Goal: Task Accomplishment & Management: Complete application form

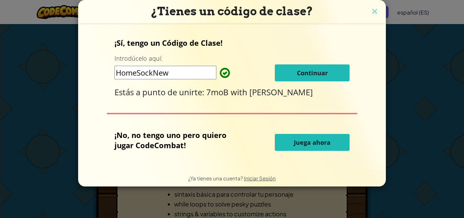
click at [306, 74] on span "Continuar" at bounding box center [312, 73] width 31 height 8
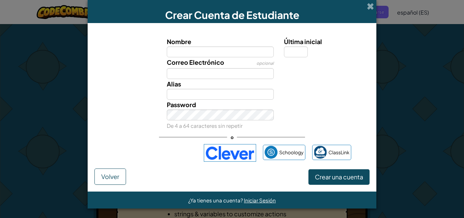
click at [157, 155] on div "Iniciar sesión con Google. Se abre en una nueva pestaña." at bounding box center [155, 153] width 84 height 15
click at [126, 158] on div "Iniciar sesión con Google. Se abre en una nueva pestaña." at bounding box center [155, 153] width 84 height 15
click at [156, 160] on div "Iniciar sesión con Google. Se abre en una nueva pestaña." at bounding box center [155, 153] width 84 height 15
click at [456, 53] on div "Crear Cuenta de Estudiante Nombre Última inicial Correo Electrónico opcional Al…" at bounding box center [232, 109] width 464 height 218
drag, startPoint x: 443, startPoint y: 132, endPoint x: 156, endPoint y: 20, distance: 307.5
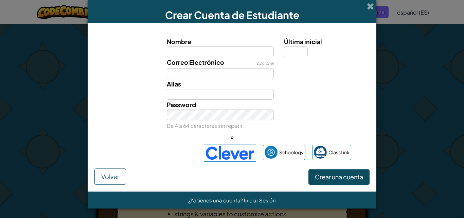
click at [430, 125] on div "Crear Cuenta de Estudiante Nombre Última inicial Correo Electrónico opcional Al…" at bounding box center [232, 109] width 464 height 218
click at [316, 172] on button "Crear una cuenta" at bounding box center [338, 178] width 61 height 16
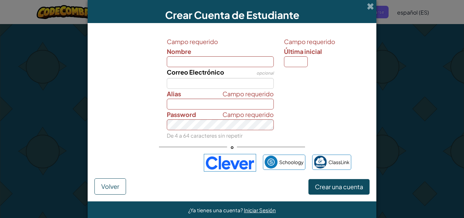
click at [164, 164] on div "Iniciar sesión con Google. Se abre en una nueva pestaña." at bounding box center [155, 163] width 84 height 15
click at [185, 167] on div "Iniciar sesión con Google. Se abre en una nueva pestaña." at bounding box center [155, 163] width 84 height 15
click at [276, 4] on div "Crear Cuenta de Estudiante" at bounding box center [232, 11] width 289 height 23
click at [367, 7] on span at bounding box center [370, 6] width 7 height 7
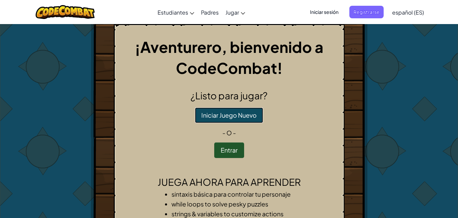
click at [238, 116] on button "Iniciar Juego Nuevo" at bounding box center [229, 116] width 68 height 16
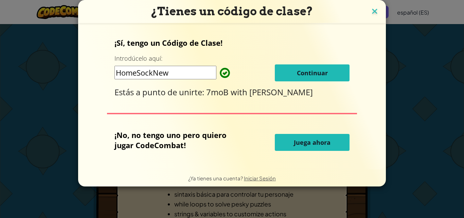
click at [372, 15] on img at bounding box center [374, 12] width 9 height 10
click at [372, 16] on img at bounding box center [374, 12] width 9 height 10
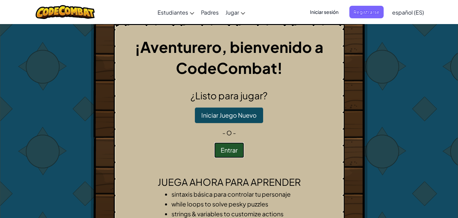
click at [238, 154] on button "Entrar" at bounding box center [229, 151] width 30 height 16
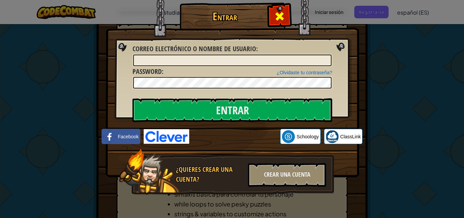
click at [284, 13] on span at bounding box center [279, 16] width 11 height 11
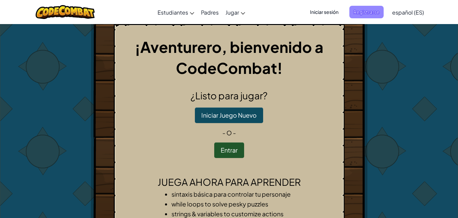
click at [353, 12] on span "Registrarse" at bounding box center [367, 12] width 34 height 13
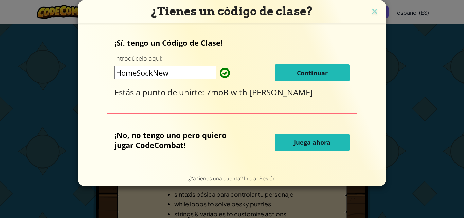
click at [369, 14] on h3 "¿Tienes un código de clase?" at bounding box center [232, 11] width 298 height 14
click at [371, 13] on img at bounding box center [374, 12] width 9 height 10
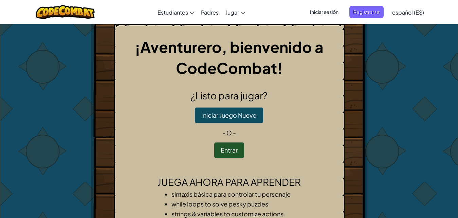
click at [324, 17] on span "Iniciar sesión" at bounding box center [324, 12] width 37 height 13
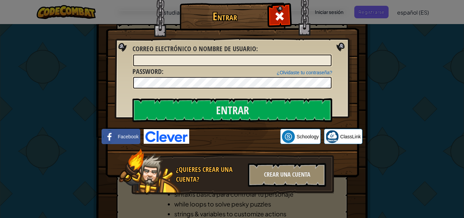
click at [362, 109] on div "Entrar Error desconocido. Correo electrónico o nombre de usuario : ¿Olvidaste t…" at bounding box center [232, 109] width 464 height 218
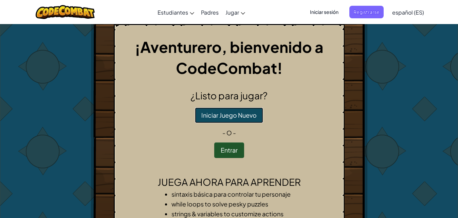
click at [248, 113] on button "Iniciar Juego Nuevo" at bounding box center [229, 116] width 68 height 16
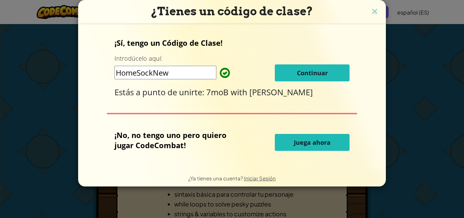
click at [323, 68] on button "Continuar" at bounding box center [312, 73] width 75 height 17
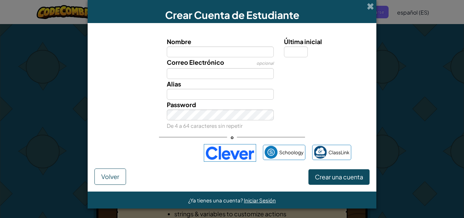
click at [388, 128] on div "Crear Cuenta de Estudiante Nombre Última inicial Correo Electrónico opcional Al…" at bounding box center [232, 109] width 464 height 218
click at [252, 198] on span "Iniciar Sesión" at bounding box center [260, 200] width 32 height 6
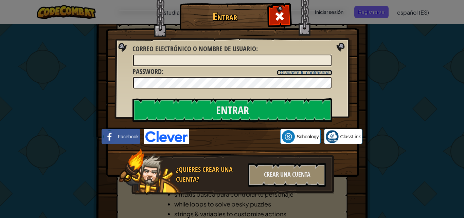
click at [298, 75] on link "¿Olvidaste tu contraseña?" at bounding box center [304, 72] width 55 height 5
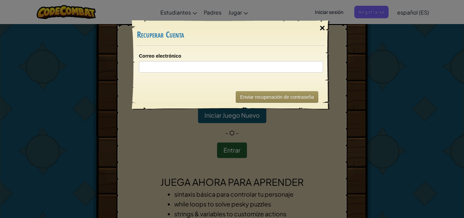
click at [322, 28] on div "×" at bounding box center [323, 28] width 16 height 20
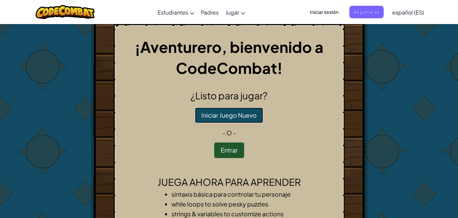
click at [244, 111] on button "Iniciar Juego Nuevo" at bounding box center [229, 116] width 68 height 16
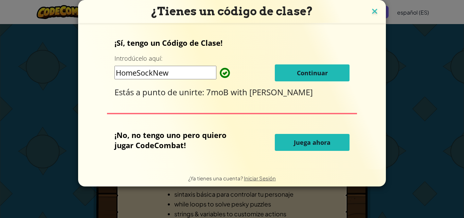
click at [375, 9] on img at bounding box center [374, 12] width 9 height 10
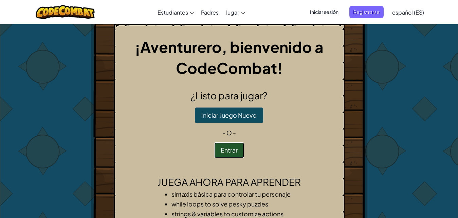
click at [230, 158] on button "Entrar" at bounding box center [229, 151] width 30 height 16
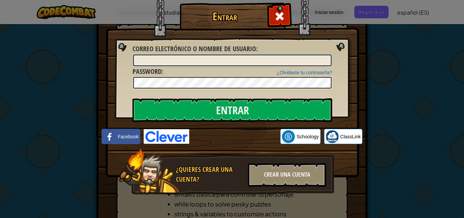
click at [265, 60] on input "Correo electrónico o nombre de usuario :" at bounding box center [232, 61] width 198 height 12
type input "[PERSON_NAME][EMAIL_ADDRESS][PERSON_NAME][DOMAIN_NAME]"
click at [325, 74] on link "¿Olvidaste tu contraseña?" at bounding box center [304, 72] width 55 height 5
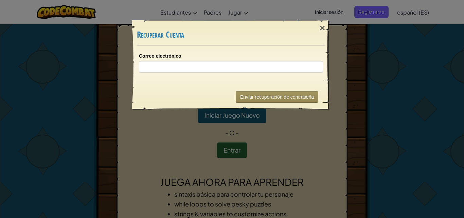
click at [223, 73] on div "Correo electrónico" at bounding box center [231, 65] width 198 height 39
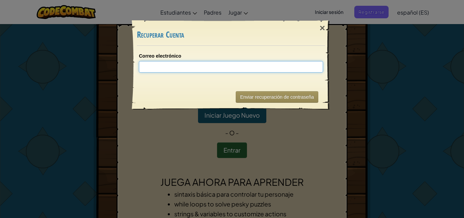
click at [222, 68] on input "Correo electrónico" at bounding box center [231, 67] width 184 height 12
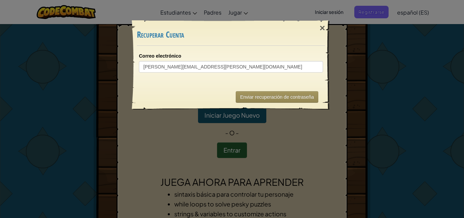
click at [281, 108] on div "Enviar recuperación de contraseña" at bounding box center [231, 97] width 188 height 25
click at [283, 97] on button "Enviar recuperación de contraseña" at bounding box center [277, 97] width 83 height 12
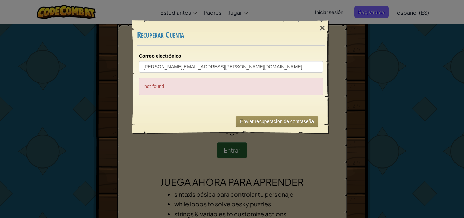
click at [205, 90] on div "not found" at bounding box center [231, 87] width 184 height 18
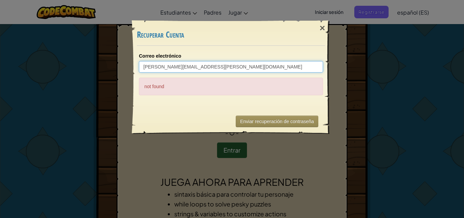
click at [182, 68] on input "[PERSON_NAME][EMAIL_ADDRESS][PERSON_NAME][DOMAIN_NAME]" at bounding box center [231, 67] width 184 height 12
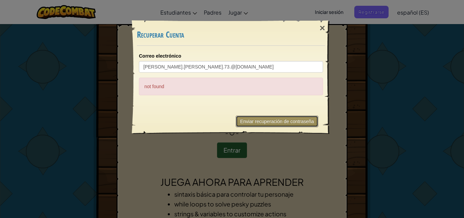
click at [257, 123] on button "Enviar recuperación de contraseña" at bounding box center [277, 122] width 83 height 12
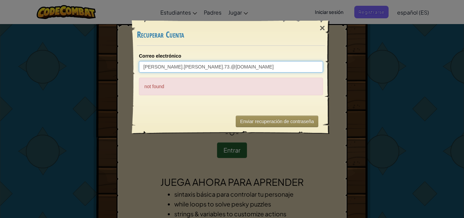
click at [184, 68] on input "[PERSON_NAME].[PERSON_NAME].73.@[DOMAIN_NAME]" at bounding box center [231, 67] width 184 height 12
click at [196, 67] on input "[EMAIL_ADDRESS][DOMAIN_NAME]" at bounding box center [231, 67] width 184 height 12
type input "[EMAIL_ADDRESS][DOMAIN_NAME]"
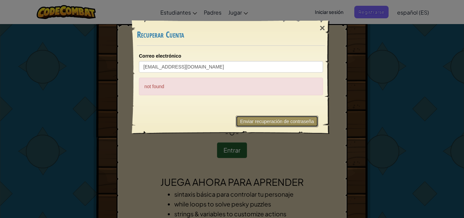
click at [258, 120] on button "Enviar recuperación de contraseña" at bounding box center [277, 122] width 83 height 12
drag, startPoint x: 233, startPoint y: 93, endPoint x: 235, endPoint y: 72, distance: 20.5
click at [233, 91] on div "not found" at bounding box center [231, 87] width 184 height 18
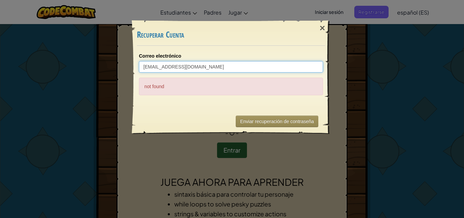
click at [235, 72] on input "[EMAIL_ADDRESS][DOMAIN_NAME]" at bounding box center [231, 67] width 184 height 12
drag, startPoint x: 236, startPoint y: 72, endPoint x: 30, endPoint y: 72, distance: 205.9
click at [30, 72] on div "× Recuperar Cuenta Correo electrónico [EMAIL_ADDRESS][DOMAIN_NAME] not found En…" at bounding box center [232, 109] width 464 height 218
drag, startPoint x: 233, startPoint y: 70, endPoint x: 63, endPoint y: 66, distance: 170.6
click at [139, 66] on input "[EMAIL_ADDRESS][DOMAIN_NAME]" at bounding box center [231, 67] width 184 height 12
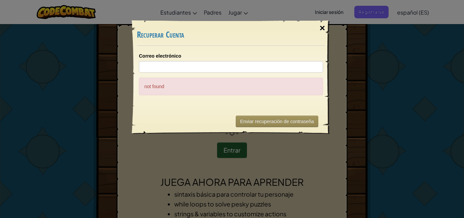
click at [315, 32] on div "×" at bounding box center [323, 28] width 16 height 20
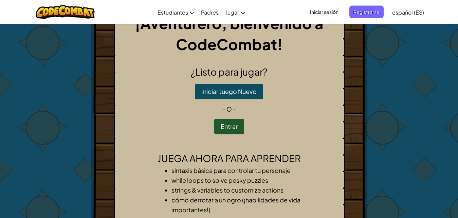
scroll to position [23, 0]
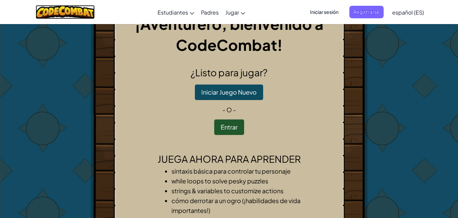
click at [60, 7] on img at bounding box center [65, 12] width 59 height 14
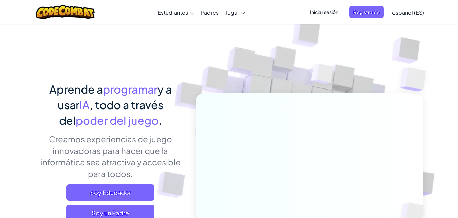
click at [60, 7] on img at bounding box center [65, 12] width 59 height 14
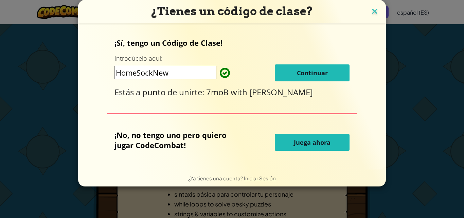
click at [371, 14] on img at bounding box center [374, 12] width 9 height 10
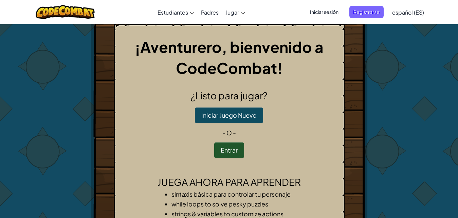
drag, startPoint x: 379, startPoint y: 127, endPoint x: 381, endPoint y: 113, distance: 13.3
click at [381, 126] on div "¡Aventurero, bienvenido a CodeCombat! ¿Listo para jugar? Iniciar Juego Nuevo - …" at bounding box center [229, 156] width 397 height 264
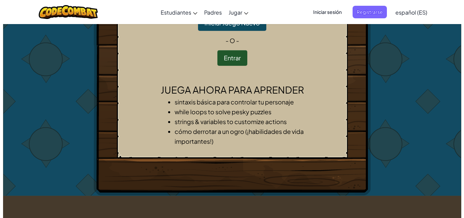
scroll to position [46, 0]
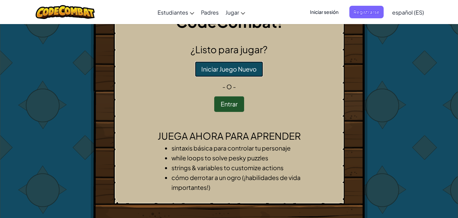
click at [229, 74] on button "Iniciar Juego Nuevo" at bounding box center [229, 69] width 68 height 16
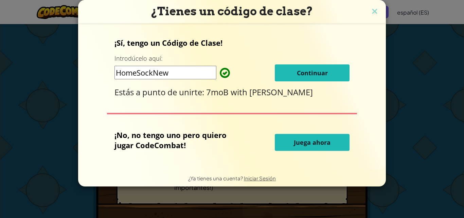
click at [314, 141] on span "Juega ahora" at bounding box center [312, 143] width 37 height 8
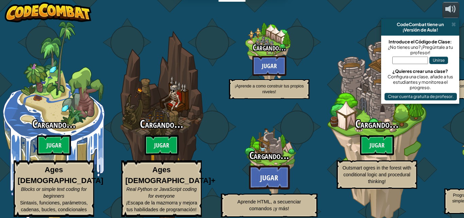
select select "es-ES"
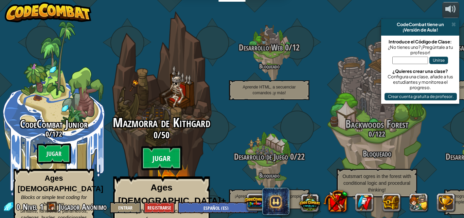
click at [156, 146] on btn "Jugar" at bounding box center [161, 158] width 41 height 24
select select "es-ES"
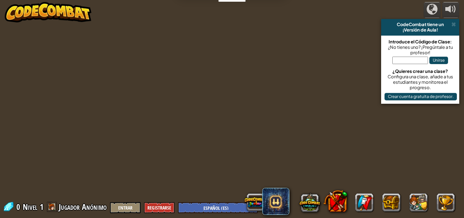
select select "es-ES"
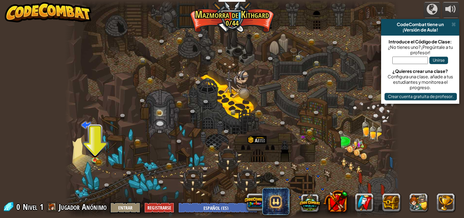
click at [88, 153] on div at bounding box center [232, 109] width 334 height 218
click at [94, 156] on img at bounding box center [95, 150] width 8 height 17
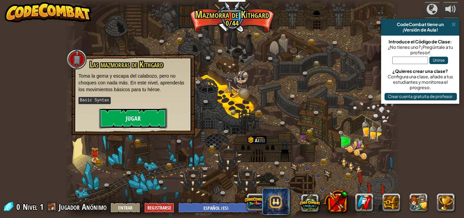
click at [146, 114] on button "Jugar" at bounding box center [133, 118] width 68 height 20
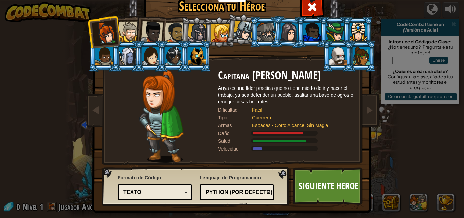
click at [142, 51] on div at bounding box center [151, 56] width 18 height 18
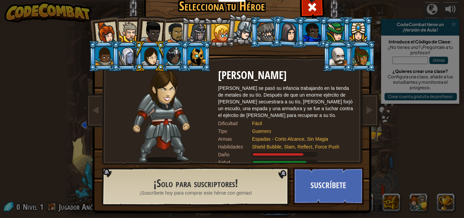
click at [196, 56] on div at bounding box center [197, 56] width 18 height 18
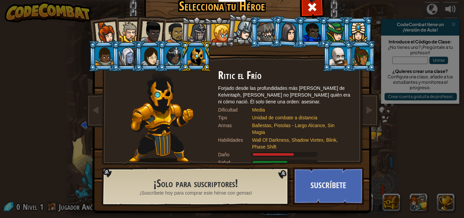
click at [356, 50] on div at bounding box center [362, 56] width 18 height 18
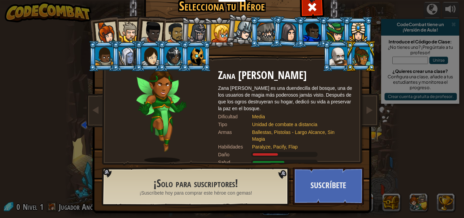
click at [331, 63] on div at bounding box center [339, 56] width 18 height 18
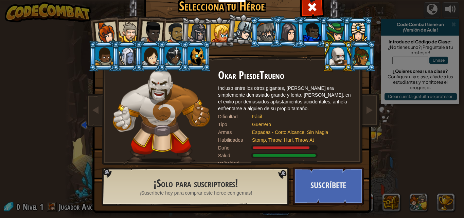
click at [339, 34] on div at bounding box center [335, 32] width 18 height 18
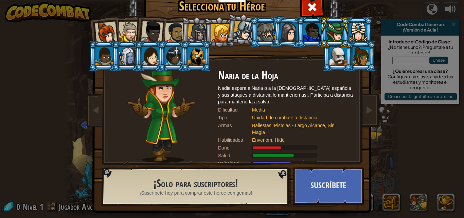
click at [267, 33] on div at bounding box center [266, 32] width 18 height 18
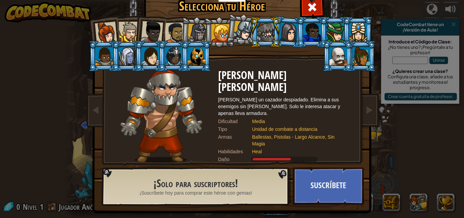
click at [199, 57] on div at bounding box center [197, 56] width 18 height 18
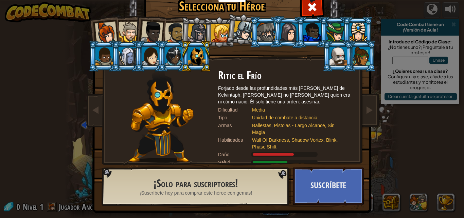
click at [171, 59] on div at bounding box center [174, 56] width 18 height 18
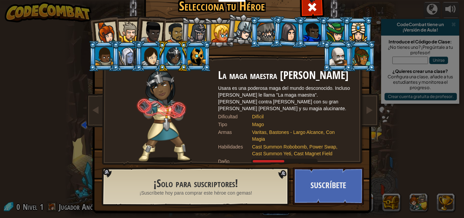
click at [179, 55] on div at bounding box center [174, 56] width 18 height 18
click at [196, 58] on div at bounding box center [197, 56] width 18 height 18
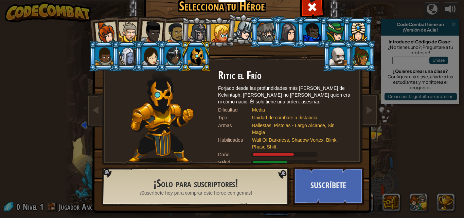
click at [338, 60] on div at bounding box center [339, 56] width 18 height 18
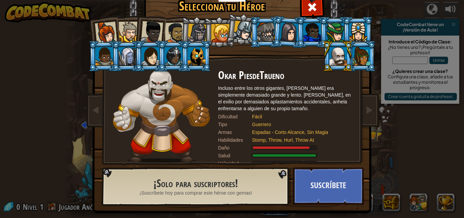
click at [191, 56] on div at bounding box center [197, 56] width 18 height 18
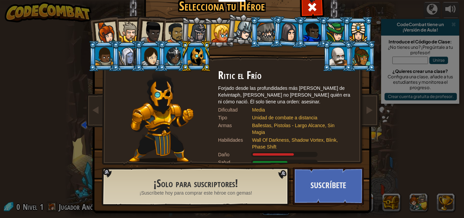
click at [266, 36] on div at bounding box center [266, 32] width 18 height 18
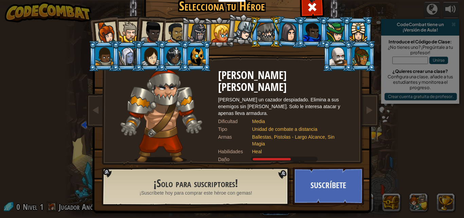
click at [195, 58] on div at bounding box center [197, 56] width 18 height 18
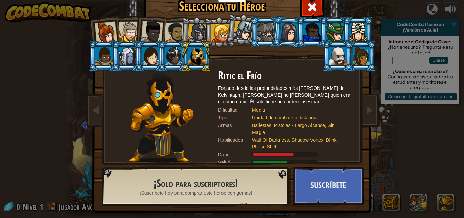
click at [261, 31] on div at bounding box center [266, 32] width 18 height 18
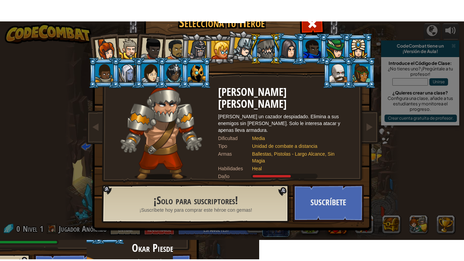
scroll to position [5, 0]
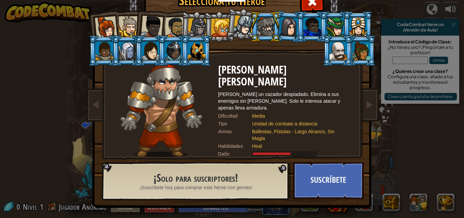
click at [334, 52] on div at bounding box center [339, 51] width 18 height 18
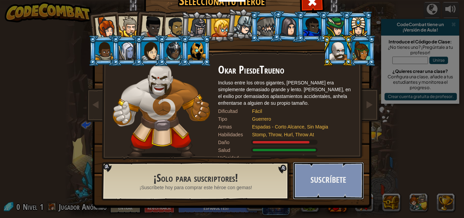
click at [331, 174] on button "Suscríbete" at bounding box center [328, 180] width 71 height 37
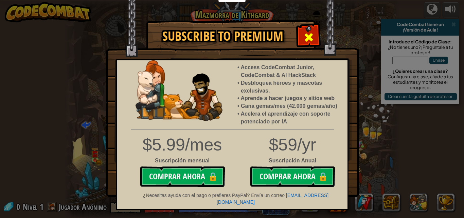
click at [307, 32] on div at bounding box center [308, 36] width 21 height 21
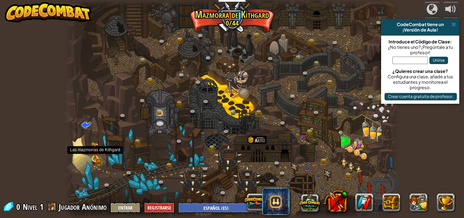
click at [92, 156] on img at bounding box center [95, 150] width 8 height 17
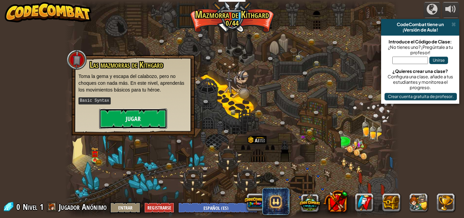
click at [115, 128] on button "Jugar" at bounding box center [133, 119] width 68 height 20
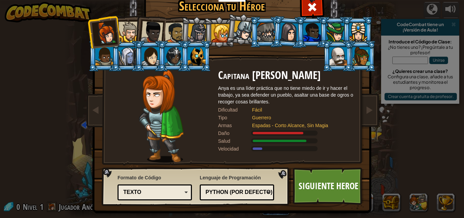
click at [211, 37] on div at bounding box center [220, 33] width 18 height 18
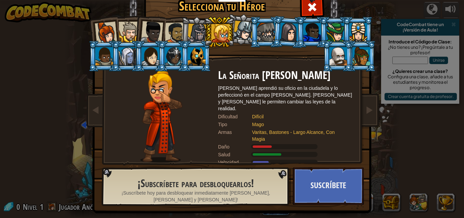
click at [188, 38] on div at bounding box center [197, 33] width 19 height 19
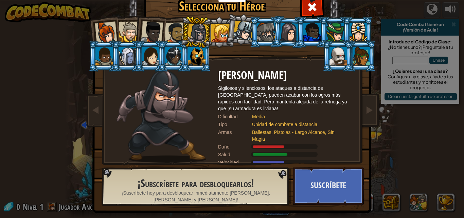
click at [217, 31] on div at bounding box center [220, 33] width 18 height 18
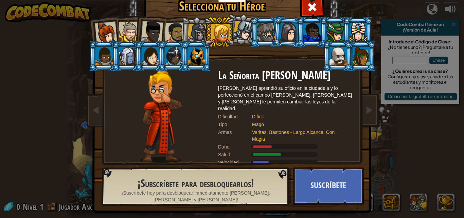
click at [228, 27] on li at bounding box center [219, 32] width 31 height 31
click at [239, 25] on div at bounding box center [243, 31] width 20 height 20
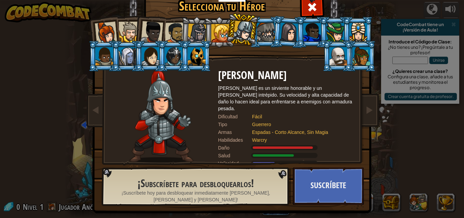
click at [330, 61] on div at bounding box center [339, 56] width 18 height 18
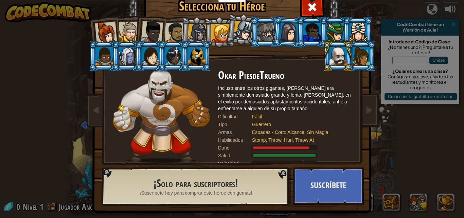
click at [216, 20] on li at bounding box center [219, 32] width 31 height 31
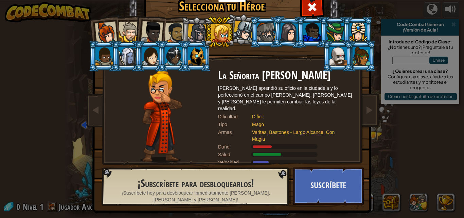
click at [204, 25] on li at bounding box center [219, 32] width 31 height 31
click at [152, 31] on div at bounding box center [152, 32] width 22 height 22
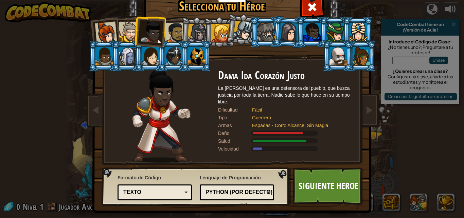
click at [125, 31] on div at bounding box center [129, 32] width 21 height 21
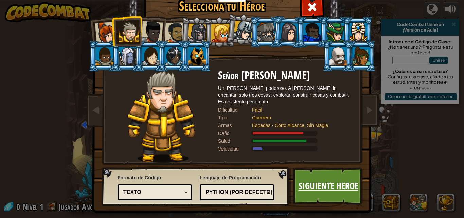
click at [310, 172] on link "Siguiente Heroe" at bounding box center [328, 186] width 71 height 37
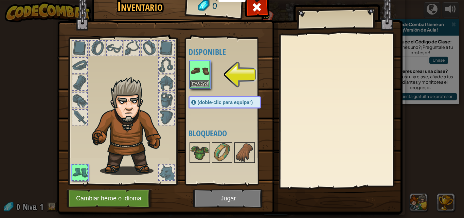
click at [196, 73] on img at bounding box center [199, 70] width 19 height 19
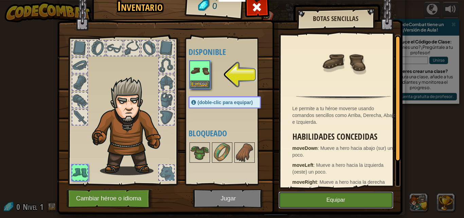
click at [351, 199] on button "Equipar" at bounding box center [336, 200] width 115 height 17
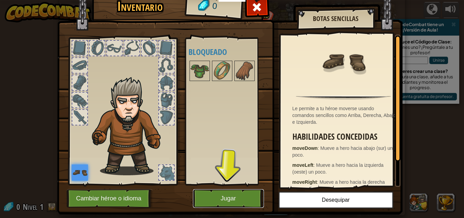
click at [218, 195] on button "Jugar" at bounding box center [228, 199] width 71 height 19
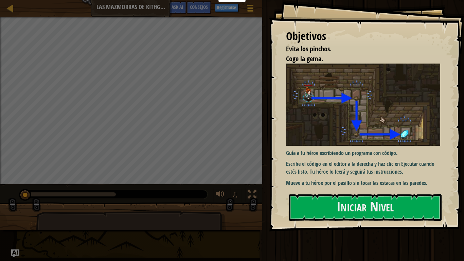
click at [387, 218] on div "Objetivos Evita los [PERSON_NAME]. Coge la [PERSON_NAME]. Guía a tu héroe escri…" at bounding box center [366, 115] width 195 height 231
click at [387, 218] on button "Iniciar Nivel" at bounding box center [365, 207] width 153 height 27
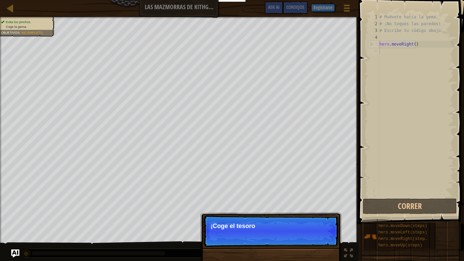
click at [410, 75] on div "# Muévete hacia la gema. # ¡No toques las paredes! # Escribe tu código abajo. h…" at bounding box center [416, 112] width 76 height 197
click at [385, 182] on div "# Muévete hacia la gema. # ¡No toques las paredes! # Escribe tu código abajo. h…" at bounding box center [416, 112] width 76 height 197
click at [319, 218] on p "Continuar ¡Coge el tesoro!" at bounding box center [270, 230] width 135 height 31
click at [322, 218] on button "Continuar" at bounding box center [318, 235] width 30 height 9
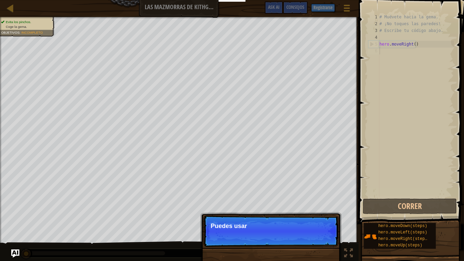
click at [426, 94] on div "# Muévete hacia la gema. # ¡No toques las paredes! # Escribe tu código abajo. h…" at bounding box center [416, 112] width 76 height 197
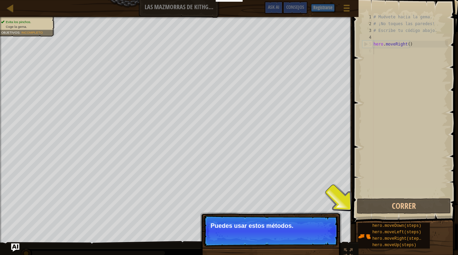
click at [427, 76] on div "# Muévete hacia la gema. # ¡No toques las paredes! # Escribe tu código abajo. h…" at bounding box center [410, 112] width 76 height 197
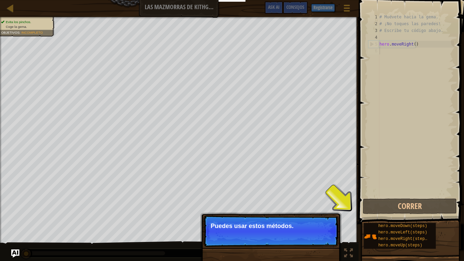
click at [434, 79] on div "# Muévete hacia la gema. # ¡No toques las paredes! # Escribe tu código abajo. h…" at bounding box center [416, 112] width 76 height 197
click at [438, 88] on div "# Muévete hacia la gema. # ¡No toques las paredes! # Escribe tu código abajo. h…" at bounding box center [416, 112] width 76 height 197
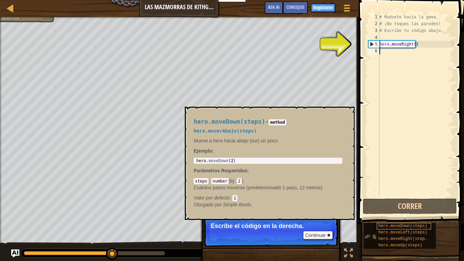
click at [412, 218] on span "hero.moveDown(steps)" at bounding box center [402, 226] width 49 height 5
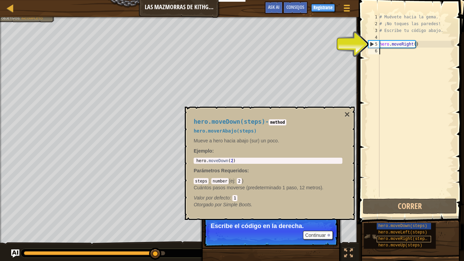
click at [414, 218] on span "hero.moveRight(steps)" at bounding box center [403, 238] width 51 height 5
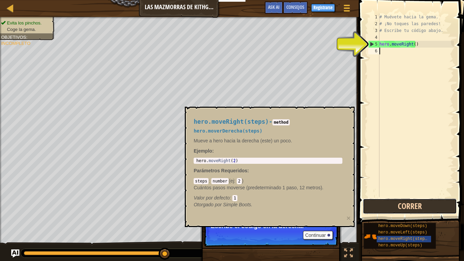
click at [418, 203] on button "Correr" at bounding box center [410, 206] width 94 height 16
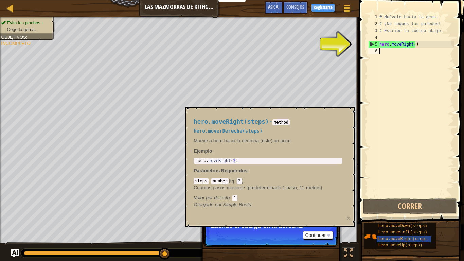
click at [394, 97] on div "# Muévete hacia la gema. # ¡No toques las paredes! # Escribe tu código abajo. h…" at bounding box center [416, 112] width 76 height 197
click at [410, 51] on div "# Muévete hacia la gema. # ¡No toques las paredes! # Escribe tu código abajo. h…" at bounding box center [416, 112] width 76 height 197
click at [403, 54] on div "# Muévete hacia la gema. # ¡No toques las paredes! # Escribe tu código abajo. h…" at bounding box center [416, 112] width 76 height 197
click at [413, 218] on span "hero.moveDown(steps)" at bounding box center [402, 226] width 49 height 5
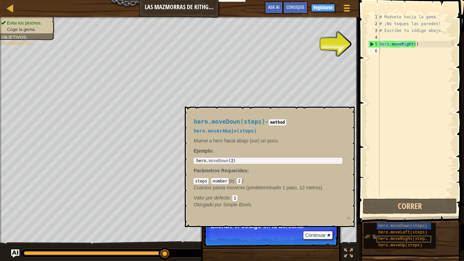
click at [414, 218] on span "hero.moveRight(steps)" at bounding box center [403, 238] width 51 height 5
click at [415, 218] on span "hero.moveDown(steps)" at bounding box center [402, 226] width 49 height 5
drag, startPoint x: 415, startPoint y: 226, endPoint x: 383, endPoint y: 54, distance: 175.6
click at [383, 218] on div "hero.moveDown(steps)" at bounding box center [404, 226] width 54 height 6
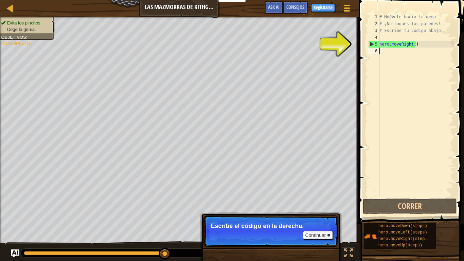
click at [384, 54] on div "# Muévete hacia la gema. # ¡No toques las paredes! # Escribe tu código abajo. h…" at bounding box center [416, 112] width 76 height 197
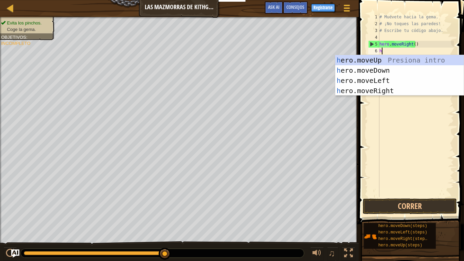
scroll to position [3, 0]
type textarea "her"
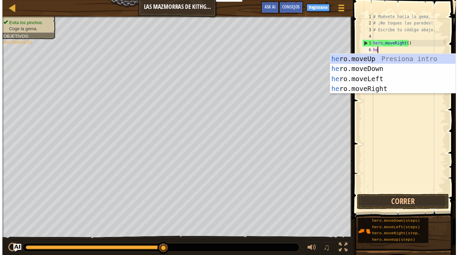
scroll to position [3, 0]
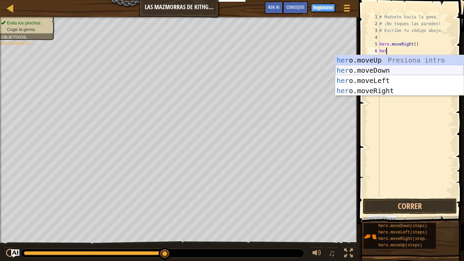
click at [375, 74] on div "her o.moveUp Presiona intro her o.moveDown Presiona intro her o.moveLeft Presio…" at bounding box center [399, 85] width 128 height 61
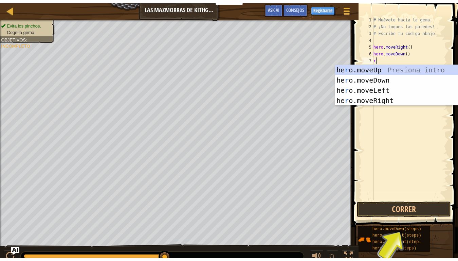
scroll to position [3, 0]
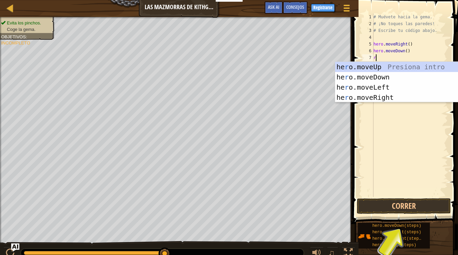
type textarea "ri"
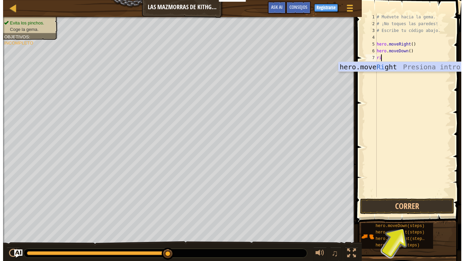
scroll to position [0, 0]
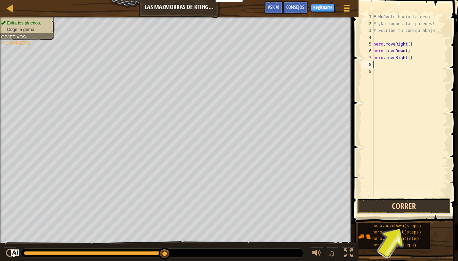
click at [406, 205] on button "Correr" at bounding box center [404, 206] width 94 height 16
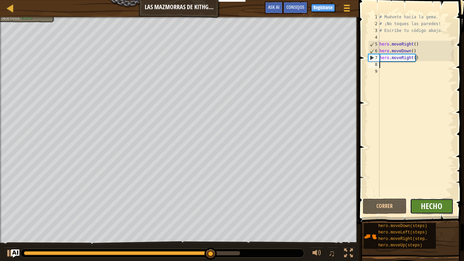
click at [426, 208] on span "Hecho" at bounding box center [431, 205] width 21 height 11
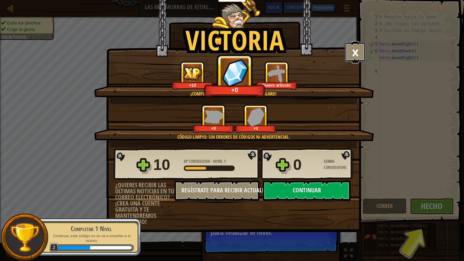
click at [353, 50] on button "×" at bounding box center [355, 52] width 21 height 20
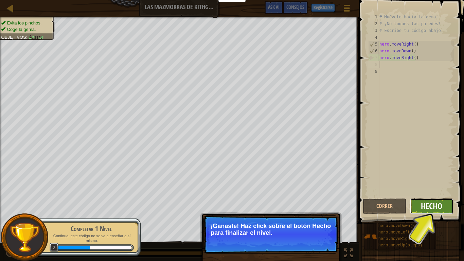
click at [421, 205] on button "Hecho" at bounding box center [432, 206] width 44 height 16
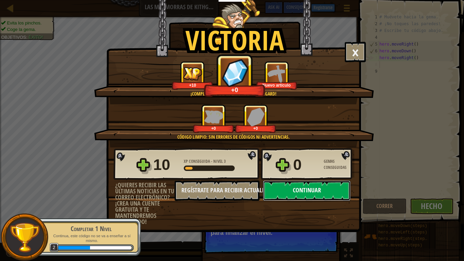
click at [331, 190] on button "Continuar" at bounding box center [307, 190] width 88 height 20
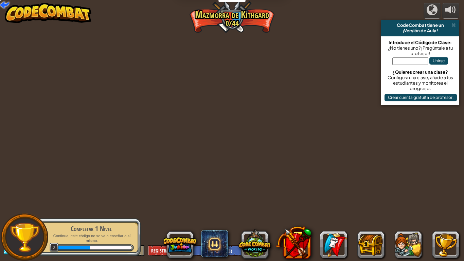
select select "es-ES"
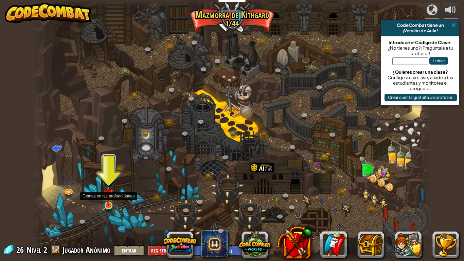
click at [112, 206] on img at bounding box center [108, 194] width 10 height 23
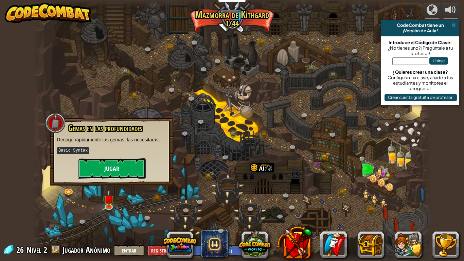
click at [122, 165] on button "Jugar" at bounding box center [112, 168] width 68 height 20
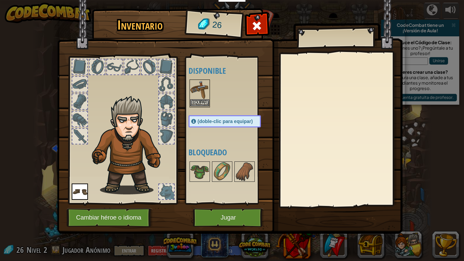
click at [194, 89] on img at bounding box center [199, 89] width 19 height 19
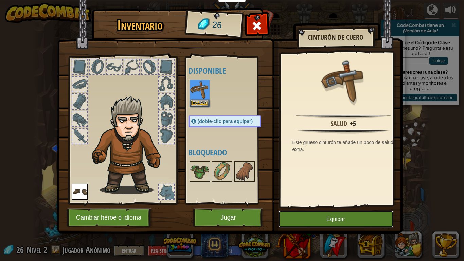
click at [347, 218] on button "Equipar" at bounding box center [336, 219] width 115 height 17
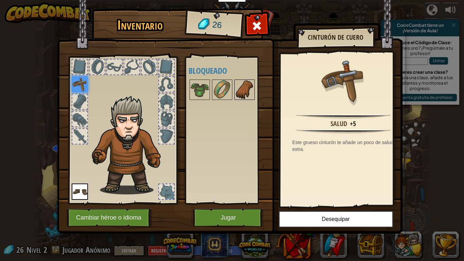
click at [250, 92] on img at bounding box center [244, 89] width 19 height 19
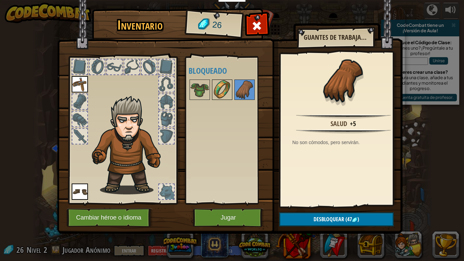
click at [214, 93] on img at bounding box center [222, 89] width 19 height 19
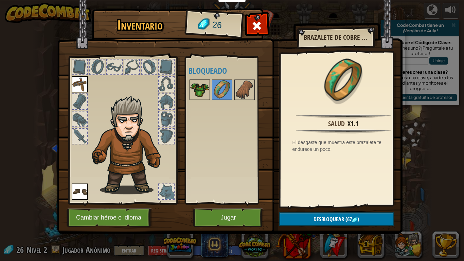
click at [194, 86] on img at bounding box center [199, 89] width 19 height 19
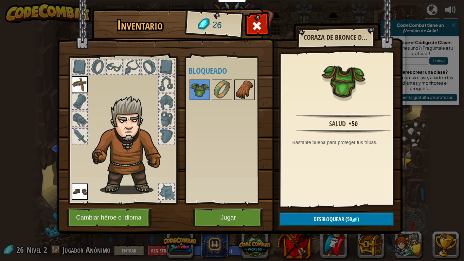
click at [235, 88] on img at bounding box center [244, 89] width 19 height 19
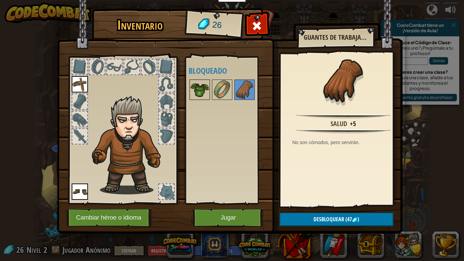
click at [192, 93] on img at bounding box center [199, 89] width 19 height 19
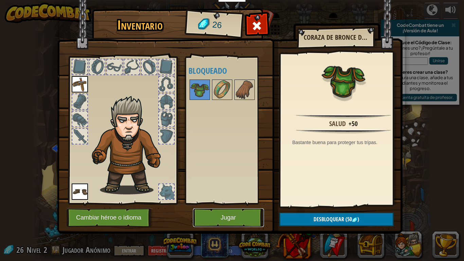
click at [202, 216] on button "Jugar" at bounding box center [228, 217] width 71 height 19
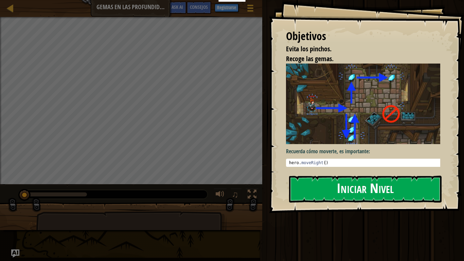
click at [359, 178] on div "Objetivos Evita los pinchos. Recoge las gemas. Recuerda cómo moverte, es import…" at bounding box center [366, 106] width 195 height 213
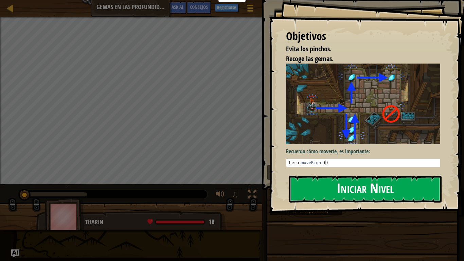
click at [355, 185] on button "Iniciar Nivel" at bounding box center [365, 189] width 153 height 27
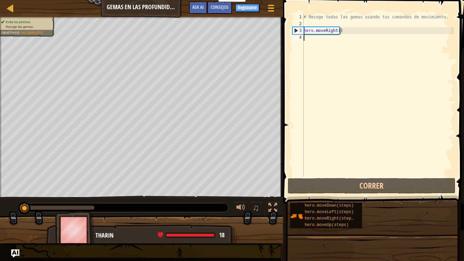
type textarea "r"
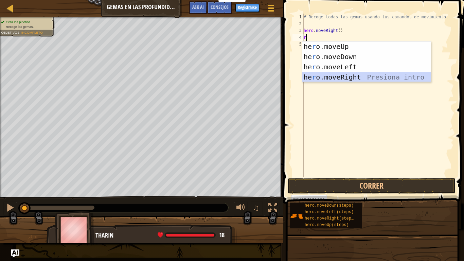
click at [354, 78] on div "he r o.moveUp Presiona intro he r o.moveDown Presiona intro he r o.moveLeft Pre…" at bounding box center [366, 71] width 128 height 61
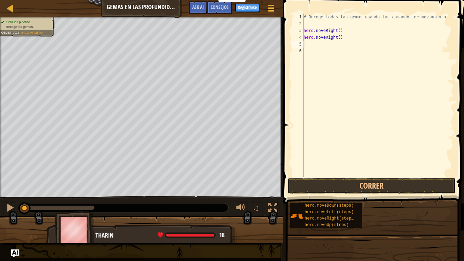
type textarea "u"
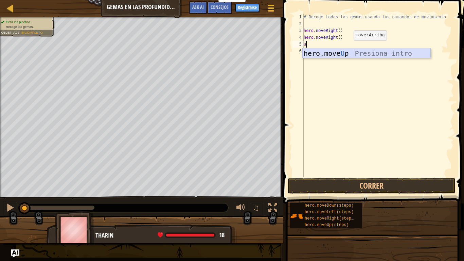
click at [349, 51] on div "hero.move U p Presiona intro" at bounding box center [366, 63] width 128 height 31
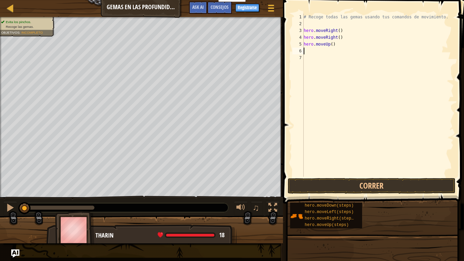
type textarea "l"
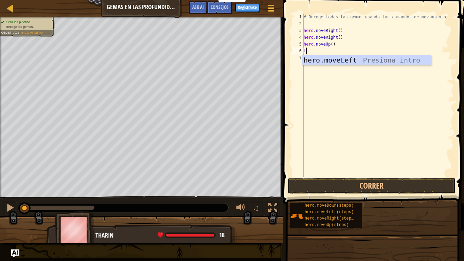
click at [339, 67] on div "# Recoge todas las gemas usando tus comandos de movimiento. hero . moveRight ( …" at bounding box center [378, 102] width 152 height 177
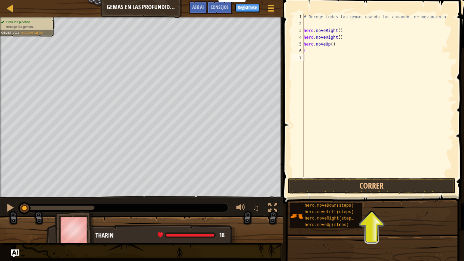
click at [322, 61] on div "# Recoge todas las gemas usando tus comandos de movimiento. hero . moveRight ( …" at bounding box center [378, 102] width 152 height 177
click at [329, 53] on div "# Recoge todas las gemas usando tus comandos de movimiento. hero . moveRight ( …" at bounding box center [378, 102] width 152 height 177
type textarea "l"
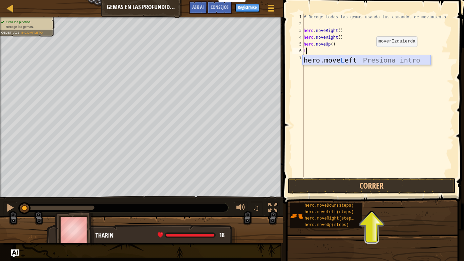
click at [371, 59] on div "hero.move L eft Presiona intro" at bounding box center [366, 70] width 128 height 31
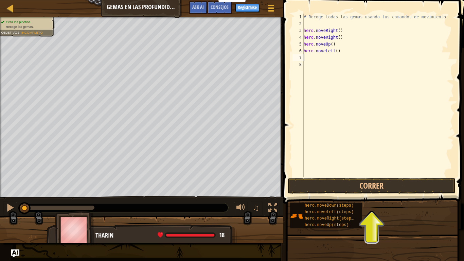
type textarea "d"
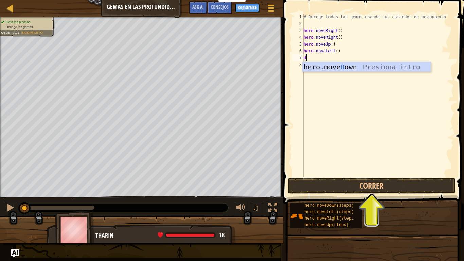
click at [330, 70] on div "hero.[PERSON_NAME] own Presiona intro" at bounding box center [366, 77] width 128 height 31
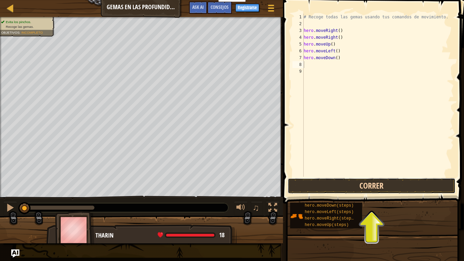
click at [367, 184] on button "Correr" at bounding box center [372, 186] width 168 height 16
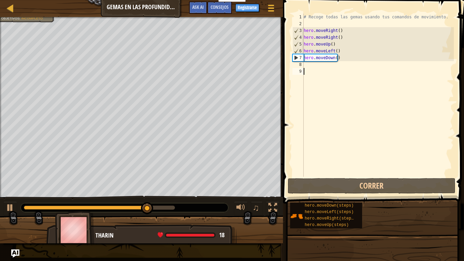
click at [320, 70] on div "# Recoge todas las gemas usando tus comandos de movimiento. hero . moveRight ( …" at bounding box center [378, 102] width 152 height 177
click at [322, 69] on div "# Recoge todas las gemas usando tus comandos de movimiento. hero . moveRight ( …" at bounding box center [378, 102] width 152 height 177
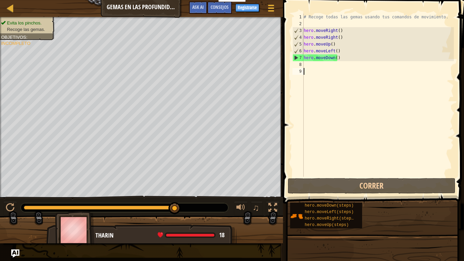
click at [319, 68] on div "# Recoge todas las gemas usando tus comandos de movimiento. hero . moveRight ( …" at bounding box center [378, 102] width 152 height 177
click at [319, 64] on div "# Recoge todas las gemas usando tus comandos de movimiento. hero . moveRight ( …" at bounding box center [378, 102] width 152 height 177
type textarea "d"
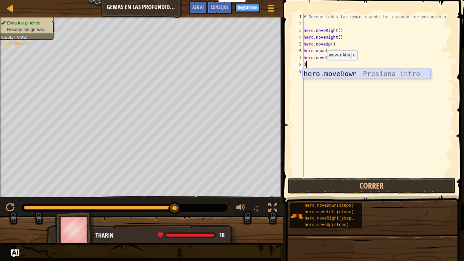
click at [331, 73] on div "hero.[PERSON_NAME] own Presiona intro" at bounding box center [366, 84] width 128 height 31
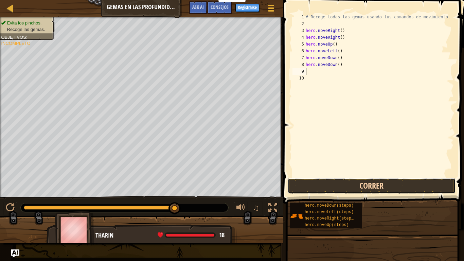
click at [362, 189] on button "Correr" at bounding box center [372, 186] width 168 height 16
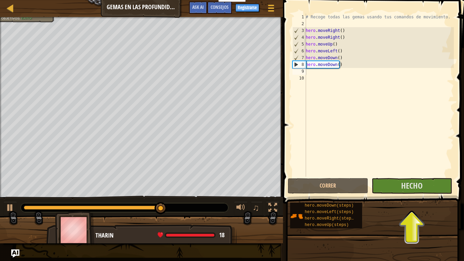
click at [420, 195] on span at bounding box center [374, 92] width 186 height 224
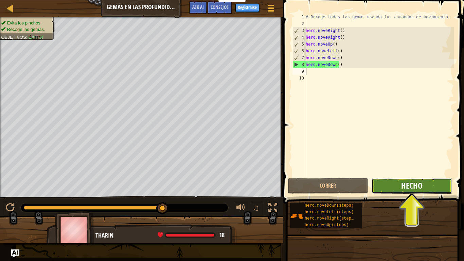
click at [417, 183] on span "Hecho" at bounding box center [411, 185] width 21 height 11
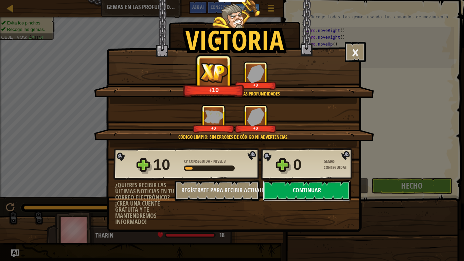
click at [316, 193] on button "Continuar" at bounding box center [307, 190] width 88 height 20
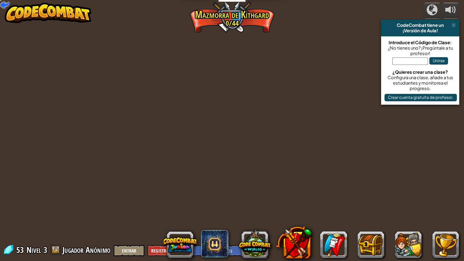
select select "es-ES"
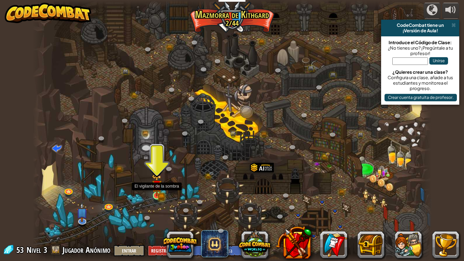
click at [159, 196] on img at bounding box center [157, 185] width 10 height 22
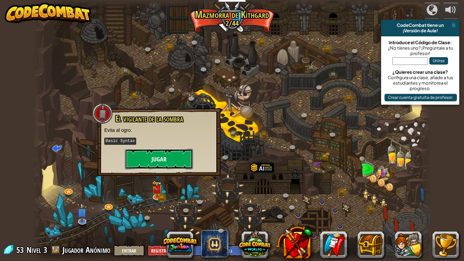
click at [182, 165] on button "Jugar" at bounding box center [159, 159] width 68 height 20
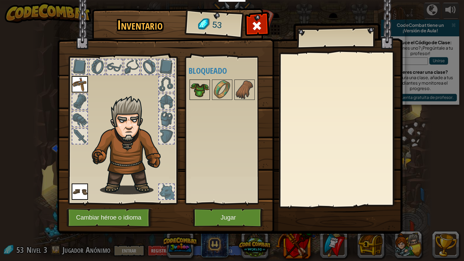
click at [200, 91] on img at bounding box center [199, 89] width 19 height 19
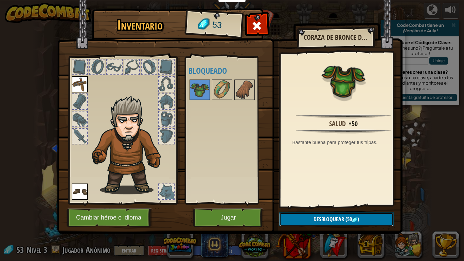
click at [365, 218] on button "Desbloquear (50 )" at bounding box center [336, 219] width 114 height 14
click at [196, 87] on img at bounding box center [199, 89] width 19 height 19
click at [197, 86] on img at bounding box center [199, 89] width 19 height 19
click at [322, 216] on span "Desbloquear" at bounding box center [329, 218] width 31 height 7
click at [322, 216] on button "Confirmar" at bounding box center [336, 219] width 114 height 14
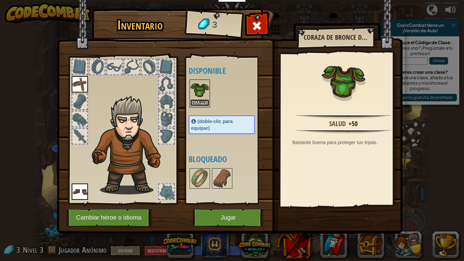
click at [193, 100] on button "Equipar" at bounding box center [199, 102] width 19 height 7
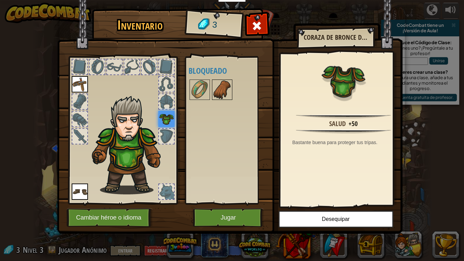
click at [213, 88] on img at bounding box center [222, 89] width 19 height 19
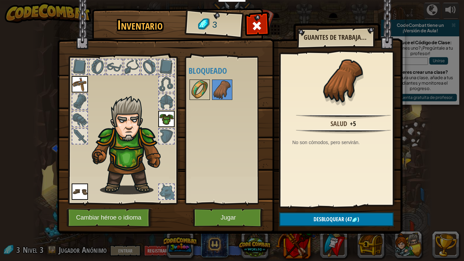
click at [201, 97] on img at bounding box center [199, 89] width 19 height 19
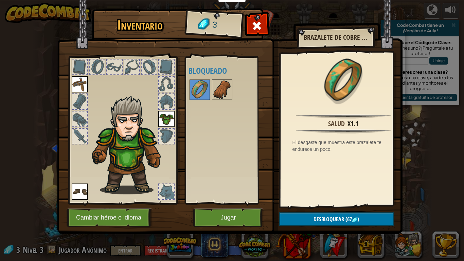
click at [216, 95] on img at bounding box center [222, 89] width 19 height 19
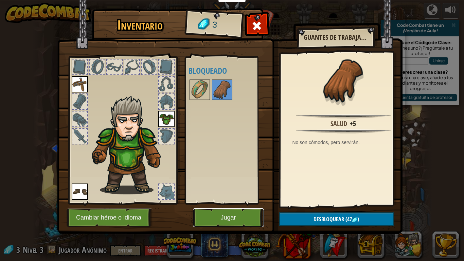
click at [255, 215] on button "Jugar" at bounding box center [228, 217] width 71 height 19
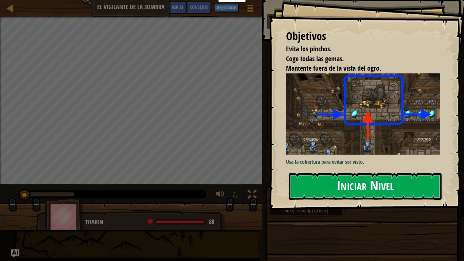
click at [345, 190] on button "Iniciar Nivel" at bounding box center [365, 186] width 153 height 27
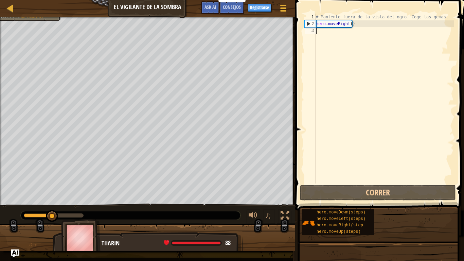
click at [325, 42] on div "# Mantente fuera de la vista del ogro. Coge las gemas. hero . moveRight ( )" at bounding box center [384, 105] width 139 height 183
type textarea "u"
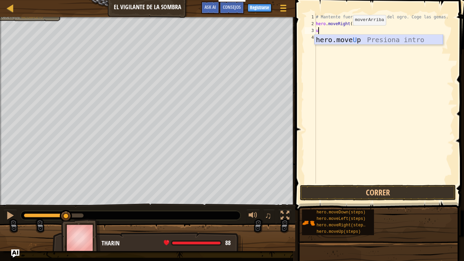
click at [350, 42] on div "hero.move U p Presiona intro" at bounding box center [379, 50] width 128 height 31
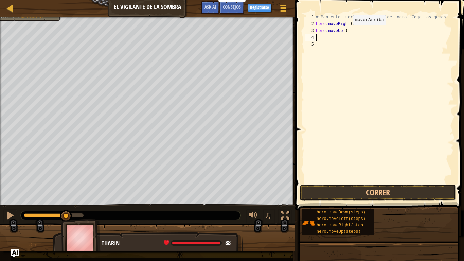
type textarea "r"
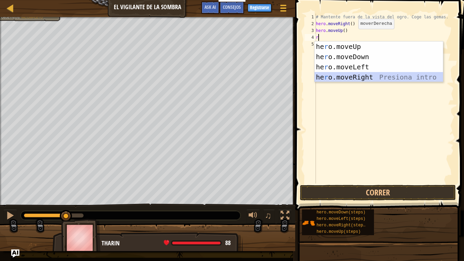
click at [351, 77] on div "he r o.moveUp Presiona intro he r o.moveDown Presiona intro he r o.moveLeft Pre…" at bounding box center [379, 71] width 128 height 61
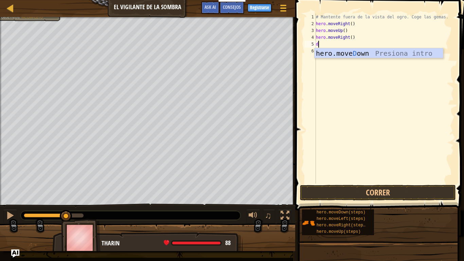
type textarea "d"
click at [363, 57] on div "hero.[PERSON_NAME] own Presiona intro" at bounding box center [379, 63] width 128 height 31
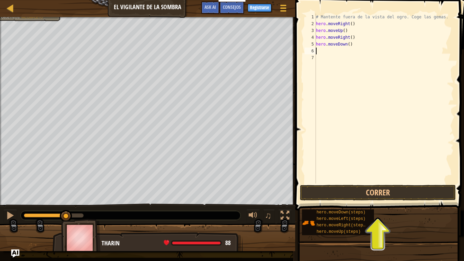
type textarea "r"
click at [371, 97] on div "# Mantente fuera de la vista del ogro. Coge las gemas. hero . moveRight ( ) her…" at bounding box center [384, 105] width 139 height 183
click at [328, 53] on div "# Mantente fuera de la vista del ogro. Coge las gemas. hero . moveRight ( ) her…" at bounding box center [384, 105] width 139 height 183
type textarea "ri"
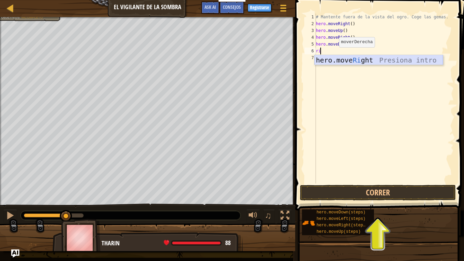
click at [338, 58] on div "hero.move Ri ght Presiona intro" at bounding box center [379, 70] width 128 height 31
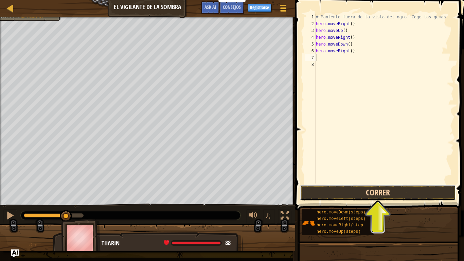
click at [341, 195] on button "Correr" at bounding box center [378, 193] width 156 height 16
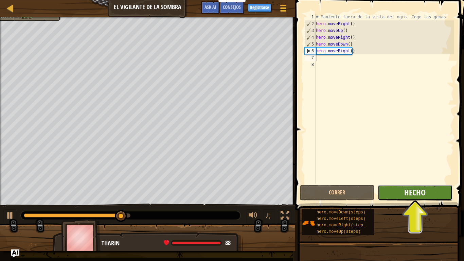
click at [425, 195] on span "Hecho" at bounding box center [414, 192] width 21 height 11
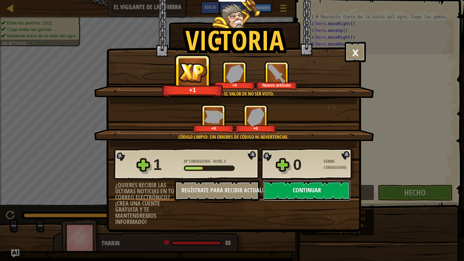
click at [336, 197] on button "Continuar" at bounding box center [307, 190] width 88 height 20
select select "es-ES"
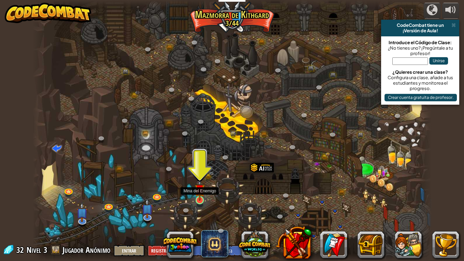
click at [198, 197] on img at bounding box center [200, 189] width 10 height 23
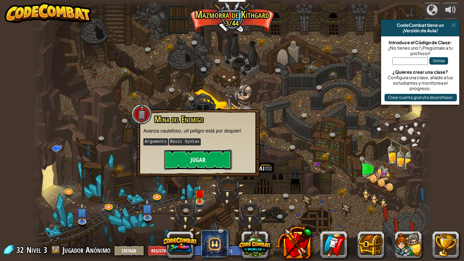
click at [207, 160] on button "Jugar" at bounding box center [198, 159] width 68 height 20
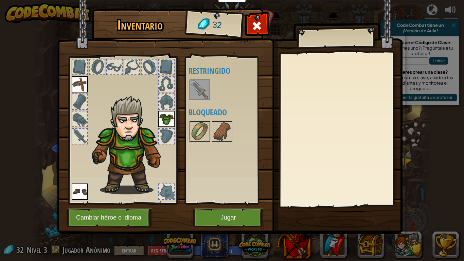
click at [149, 130] on img at bounding box center [130, 144] width 83 height 99
click at [194, 95] on img at bounding box center [199, 89] width 19 height 19
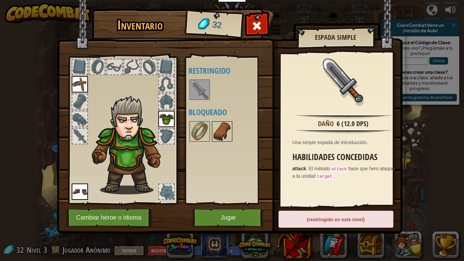
click at [222, 130] on img at bounding box center [222, 131] width 19 height 19
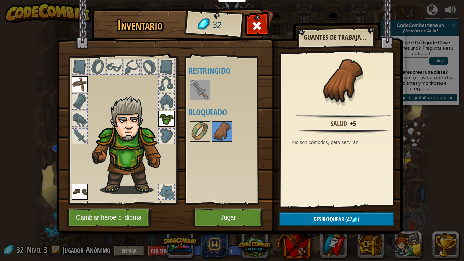
click at [189, 134] on div at bounding box center [232, 131] width 86 height 22
click at [204, 131] on img at bounding box center [199, 131] width 19 height 19
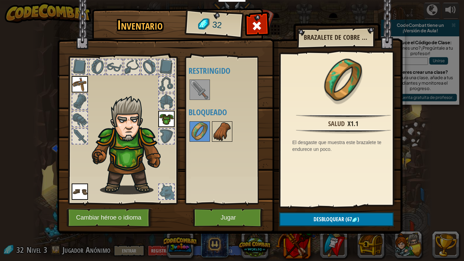
click at [226, 126] on img at bounding box center [222, 131] width 19 height 19
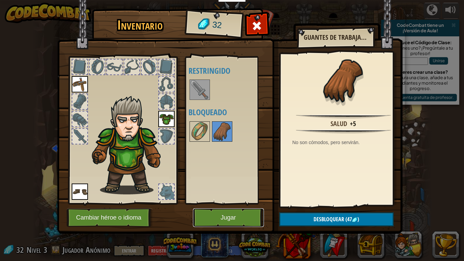
click at [250, 213] on button "Jugar" at bounding box center [228, 217] width 71 height 19
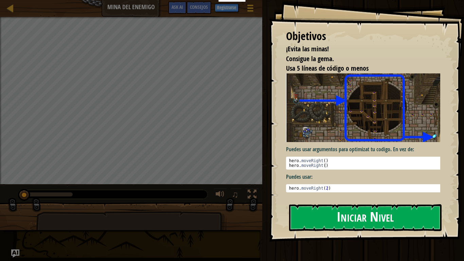
click at [337, 206] on button "Iniciar Nivel" at bounding box center [365, 217] width 153 height 27
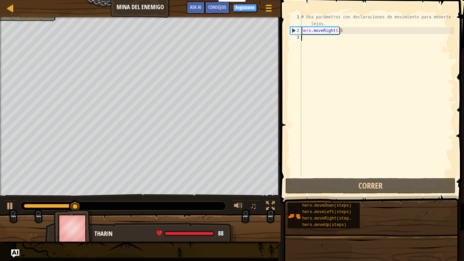
click at [382, 61] on div "# Usa parámetros con declaraciones de movimiento para moverte más lejos. hero .…" at bounding box center [377, 105] width 154 height 183
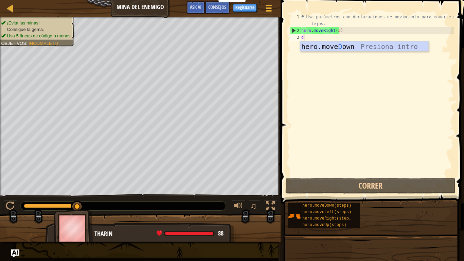
scroll to position [3, 0]
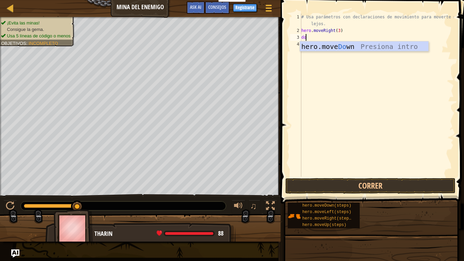
type textarea "d"
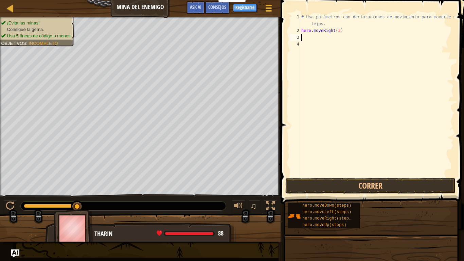
type textarea "u"
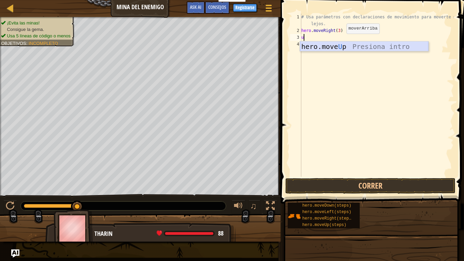
click at [316, 41] on div "hero.move U p Presiona intro" at bounding box center [364, 56] width 128 height 31
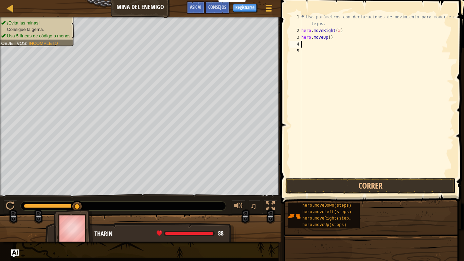
type textarea "r"
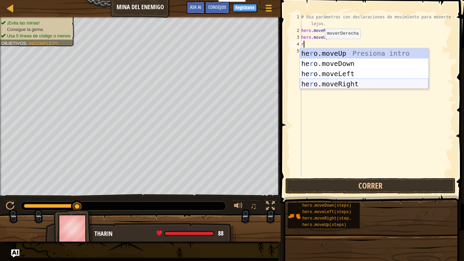
click at [332, 84] on div "he r o.moveUp Presiona intro he r o.moveDown Presiona intro he r o.moveLeft Pre…" at bounding box center [364, 78] width 128 height 61
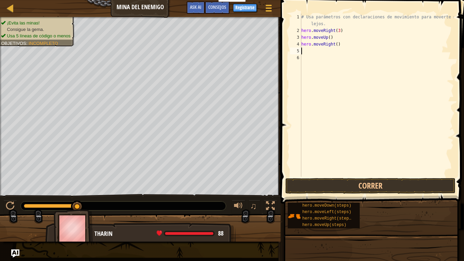
type textarea "d"
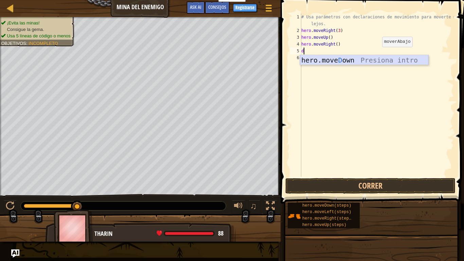
click at [376, 59] on div "hero.[PERSON_NAME] own Presiona intro" at bounding box center [364, 70] width 128 height 31
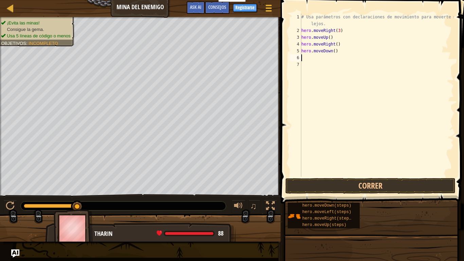
click at [370, 52] on div "# Usa parámetros con declaraciones de movimiento para moverte más lejos. hero .…" at bounding box center [377, 105] width 154 height 183
click at [334, 51] on div "# Usa parámetros con declaraciones de movimiento para moverte más lejos. hero .…" at bounding box center [377, 105] width 154 height 183
click at [333, 50] on div "# Usa parámetros con declaraciones de movimiento para moverte más lejos. hero .…" at bounding box center [377, 105] width 154 height 183
type textarea "hero.moveDown(3)"
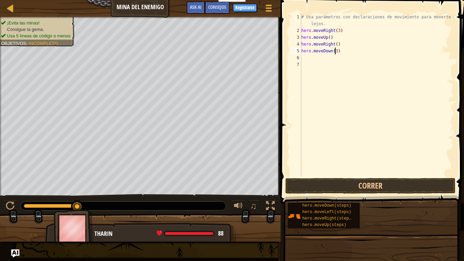
click at [320, 59] on div "# Usa parámetros con declaraciones de movimiento para moverte más lejos. hero .…" at bounding box center [377, 105] width 154 height 183
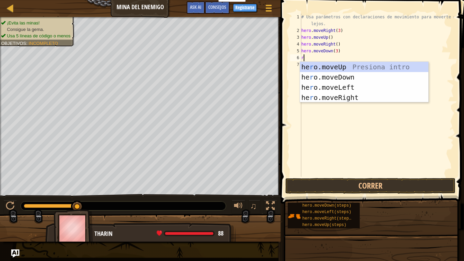
scroll to position [3, 0]
type textarea "ri"
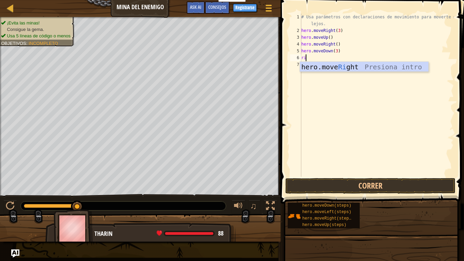
click at [319, 73] on div "# Usa parámetros con declaraciones de movimiento para moverte más lejos. hero .…" at bounding box center [377, 105] width 154 height 183
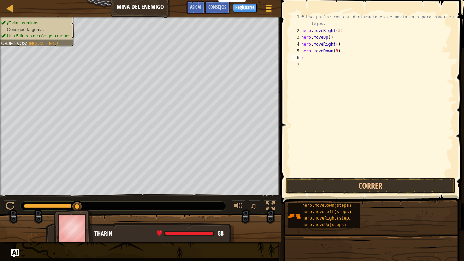
click at [316, 59] on div "# Usa parámetros con declaraciones de movimiento para moverte más lejos. hero .…" at bounding box center [377, 105] width 154 height 183
type textarea "rig"
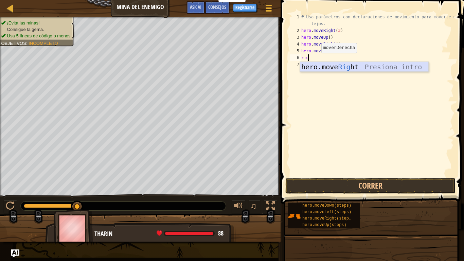
click at [340, 70] on div "hero.move Rig ht Presiona intro" at bounding box center [364, 77] width 128 height 31
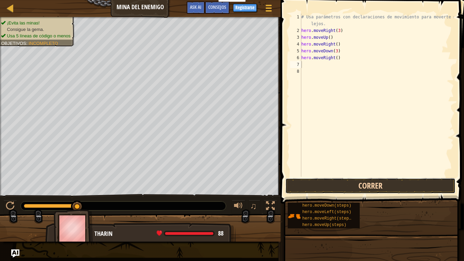
click at [311, 186] on button "Correr" at bounding box center [370, 186] width 170 height 16
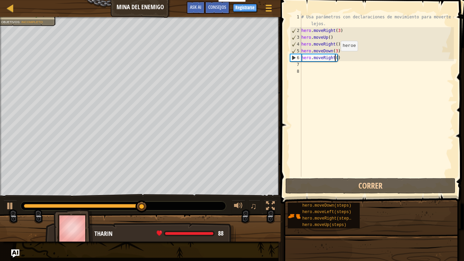
click at [335, 58] on div "# Usa parámetros con declaraciones de movimiento para moverte más lejos. hero .…" at bounding box center [377, 105] width 154 height 183
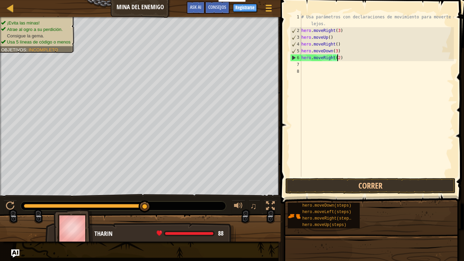
scroll to position [3, 3]
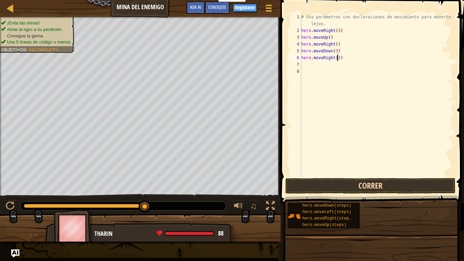
type textarea "hero.moveRight(2)"
click at [338, 179] on button "Correr" at bounding box center [370, 186] width 170 height 16
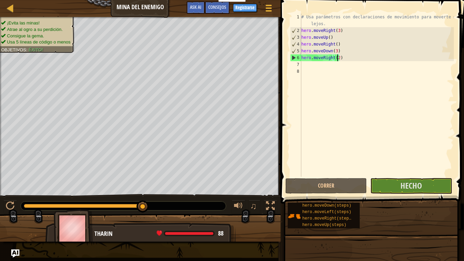
drag, startPoint x: 127, startPoint y: 207, endPoint x: 216, endPoint y: 204, distance: 88.4
click at [216, 204] on div at bounding box center [123, 205] width 205 height 9
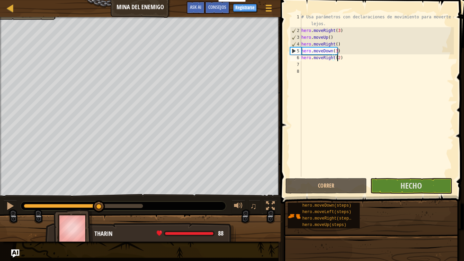
drag, startPoint x: 33, startPoint y: 208, endPoint x: 99, endPoint y: 196, distance: 67.0
click at [99, 196] on div "♫" at bounding box center [140, 204] width 281 height 20
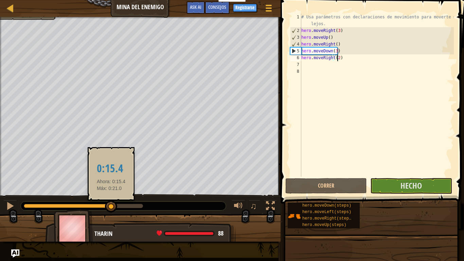
drag, startPoint x: 102, startPoint y: 207, endPoint x: 111, endPoint y: 206, distance: 9.5
click at [111, 206] on div at bounding box center [111, 206] width 12 height 12
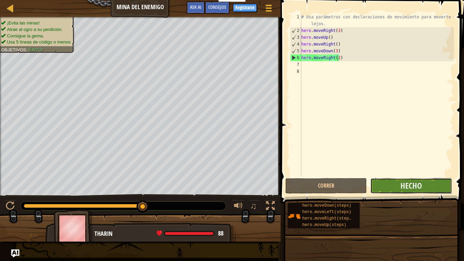
click at [425, 187] on button "Hecho" at bounding box center [411, 186] width 82 height 16
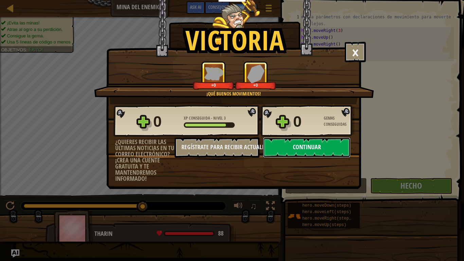
click at [310, 150] on button "Continuar" at bounding box center [307, 147] width 88 height 20
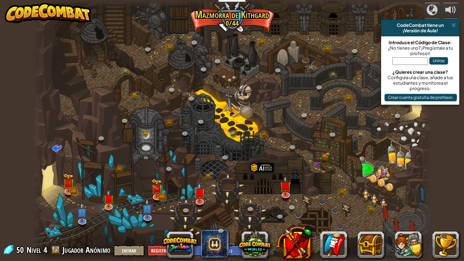
select select "es-ES"
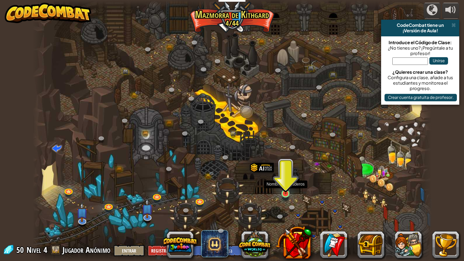
click at [290, 189] on img at bounding box center [286, 182] width 10 height 23
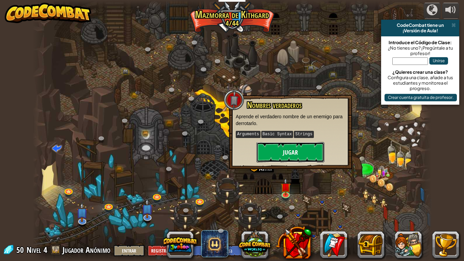
click at [296, 158] on button "Jugar" at bounding box center [290, 152] width 68 height 20
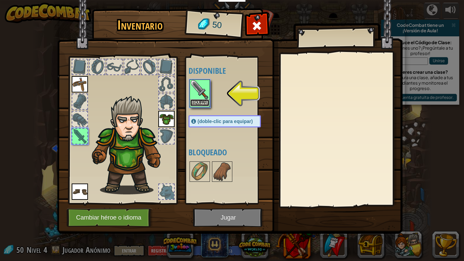
click at [201, 102] on button "Equipar" at bounding box center [199, 102] width 19 height 7
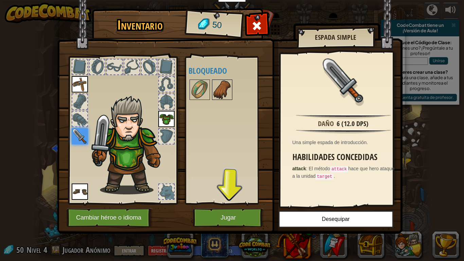
drag, startPoint x: 218, startPoint y: 47, endPoint x: 225, endPoint y: 82, distance: 36.0
click at [219, 56] on div "Inventario 50 Disponible [GEOGRAPHIC_DATA] [GEOGRAPHIC_DATA] [GEOGRAPHIC_DATA] …" at bounding box center [231, 122] width 345 height 224
click at [225, 87] on img at bounding box center [222, 89] width 19 height 19
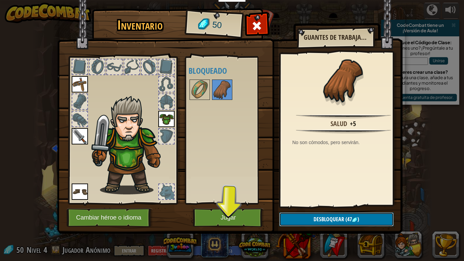
click at [353, 216] on button "Desbloquear (47 )" at bounding box center [336, 219] width 114 height 14
click at [305, 218] on button "Confirmar" at bounding box center [336, 219] width 114 height 14
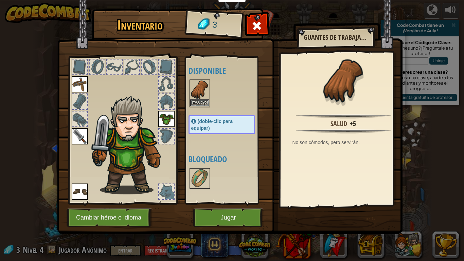
click at [202, 89] on img at bounding box center [199, 89] width 19 height 19
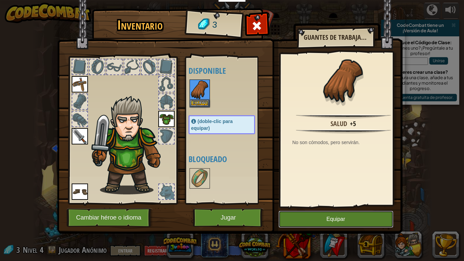
click at [357, 218] on button "Equipar" at bounding box center [336, 219] width 115 height 17
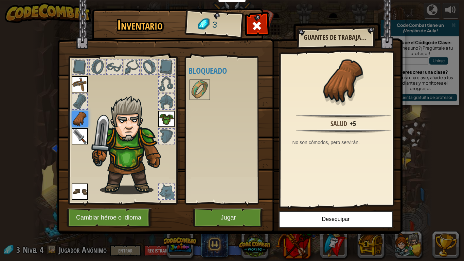
click at [168, 194] on div at bounding box center [166, 191] width 15 height 15
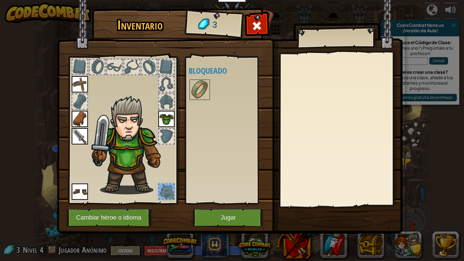
click at [79, 195] on img at bounding box center [80, 191] width 16 height 16
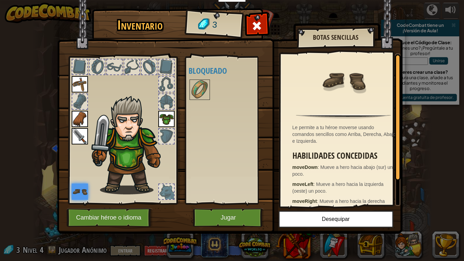
click at [170, 123] on img at bounding box center [166, 119] width 16 height 16
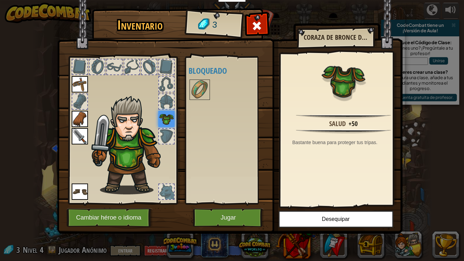
click at [149, 70] on div at bounding box center [149, 66] width 15 height 15
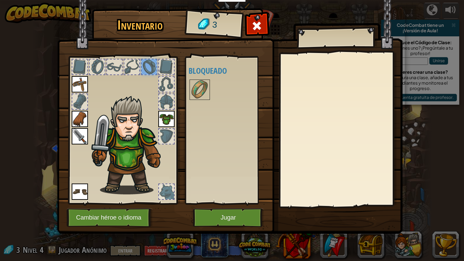
click at [97, 63] on div at bounding box center [97, 66] width 15 height 15
click at [170, 114] on img at bounding box center [166, 119] width 16 height 16
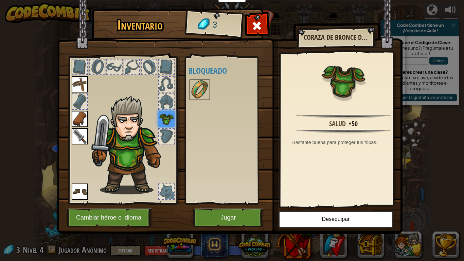
click at [201, 99] on img at bounding box center [199, 89] width 19 height 19
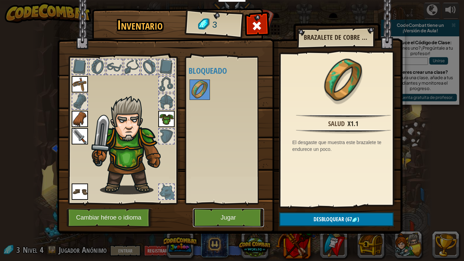
click at [222, 214] on button "Jugar" at bounding box center [228, 217] width 71 height 19
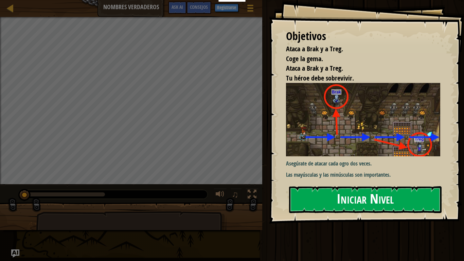
click at [373, 202] on button "Iniciar Nivel" at bounding box center [365, 199] width 153 height 27
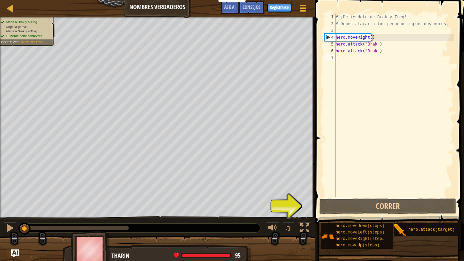
type textarea "r"
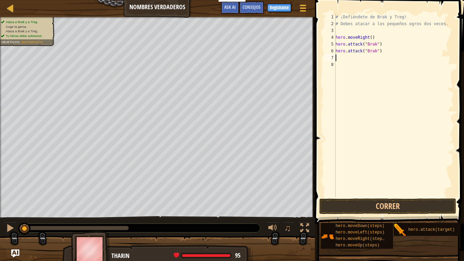
scroll to position [3, 0]
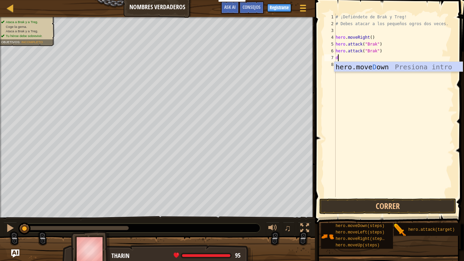
type textarea "do"
click at [385, 63] on div "hero.move Do wn Presiona intro" at bounding box center [398, 77] width 128 height 31
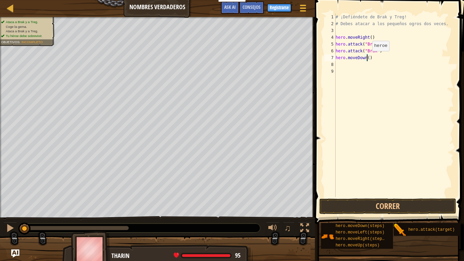
click at [367, 58] on div "# ¡Defiéndete de Brak y Treg! # [PERSON_NAME] atacar a los pequeños ogros dos v…" at bounding box center [394, 112] width 120 height 197
type textarea "hero.moveDown(2)"
click at [360, 69] on div "# ¡Defiéndete de Brak y Treg! # [PERSON_NAME] atacar a los pequeños ogros dos v…" at bounding box center [394, 112] width 120 height 197
click at [362, 69] on div "# ¡Defiéndete de Brak y Treg! # [PERSON_NAME] atacar a los pequeños ogros dos v…" at bounding box center [394, 112] width 120 height 197
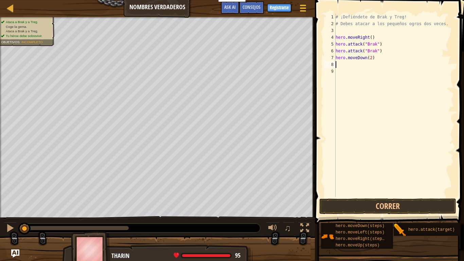
click at [363, 68] on div "# ¡Defiéndete de Brak y Treg! # [PERSON_NAME] atacar a los pequeños ogros dos v…" at bounding box center [394, 112] width 120 height 197
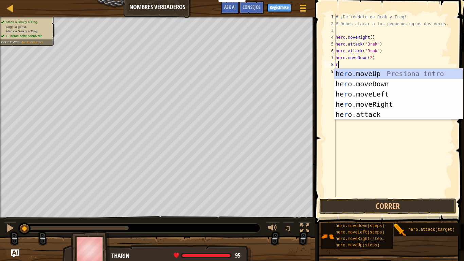
type textarea "ri"
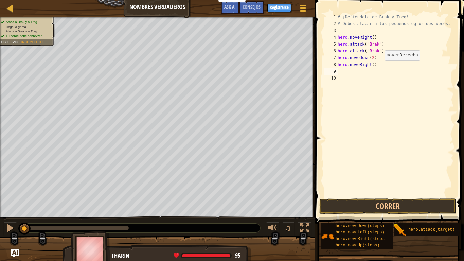
scroll to position [0, 0]
click at [355, 62] on div "# ¡Defiéndete de Brak y Treg! # [PERSON_NAME] atacar a los pequeños ogros dos v…" at bounding box center [395, 112] width 118 height 197
type textarea "hero.moveRight()"
drag, startPoint x: 384, startPoint y: 73, endPoint x: 384, endPoint y: 67, distance: 6.1
click at [384, 73] on div "# ¡Defiéndete de Brak y Treg! # [PERSON_NAME] atacar a los pequeños ogros dos v…" at bounding box center [395, 112] width 118 height 197
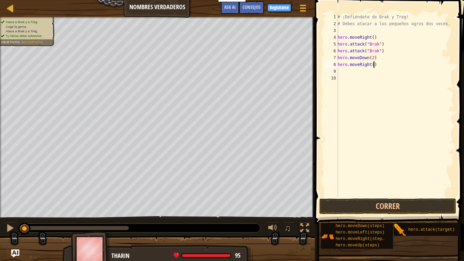
click at [384, 66] on div "# ¡Defiéndete de Brak y Treg! # [PERSON_NAME] atacar a los pequeños ogros dos v…" at bounding box center [395, 112] width 118 height 197
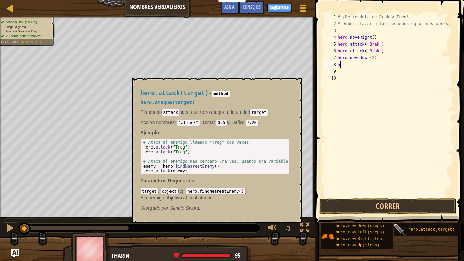
type textarea "h"
click at [411, 218] on span "hero.attack(target)" at bounding box center [431, 229] width 47 height 5
click at [348, 134] on div "# ¡Defiéndete de Brak y Treg! # [PERSON_NAME] atacar a los pequeños ogros dos v…" at bounding box center [395, 112] width 118 height 197
drag, startPoint x: 251, startPoint y: 145, endPoint x: 269, endPoint y: 134, distance: 21.0
click at [261, 140] on div "# Ataca al enemigo llamado "Treg" dos veces. hero . attack ( "Treg" ) hero . at…" at bounding box center [215, 156] width 146 height 33
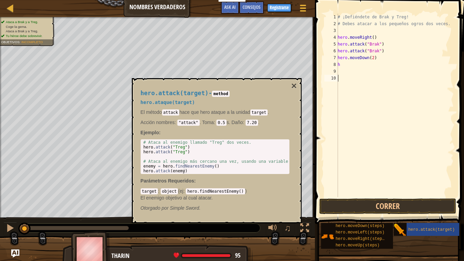
type textarea "# Ataca al enemigo llamado "Treg" dos veces. hero.attack("Treg")"
click at [297, 86] on div "hero.attack(target) - method hero.ataque(target) El método attack hace que hero…" at bounding box center [217, 150] width 170 height 145
click at [290, 88] on div "hero.attack(target) - method hero.ataque(target) El método attack hace que hero…" at bounding box center [215, 151] width 158 height 134
click at [293, 88] on button "×" at bounding box center [293, 86] width 5 height 10
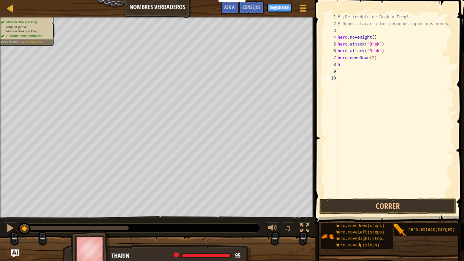
click at [344, 64] on div "# ¡Defiéndete de Brak y Treg! # [PERSON_NAME] atacar a los pequeños ogros dos v…" at bounding box center [395, 112] width 118 height 197
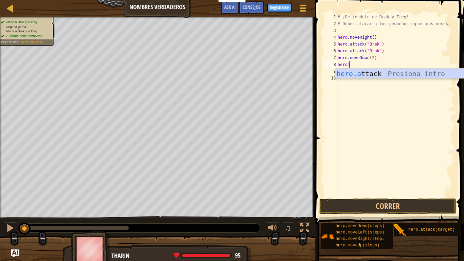
scroll to position [3, 1]
click at [378, 76] on div "hero . at tack Presiona intro" at bounding box center [399, 84] width 128 height 31
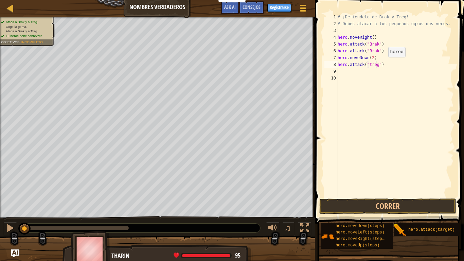
scroll to position [3, 3]
click at [353, 59] on div "# ¡Defiéndete de Brak y Treg! # [PERSON_NAME] atacar a los pequeños ogros dos v…" at bounding box center [395, 112] width 118 height 197
type textarea "hero.moveDown(2)"
click at [353, 71] on div "# ¡Defiéndete de Brak y Treg! # [PERSON_NAME] atacar a los pequeños ogros dos v…" at bounding box center [395, 112] width 118 height 197
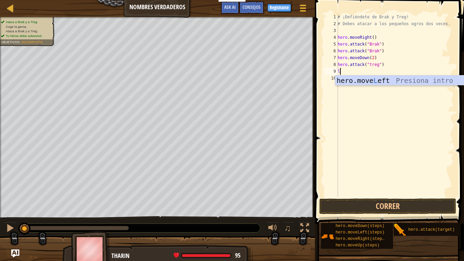
type textarea "le"
click at [396, 77] on div "hero.move Le ft Presiona intro" at bounding box center [399, 90] width 128 height 31
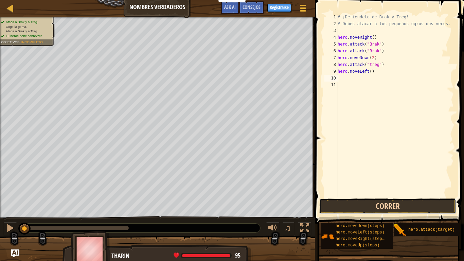
click at [392, 210] on button "Correr" at bounding box center [387, 206] width 137 height 16
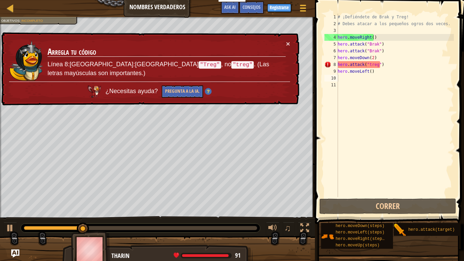
click at [291, 41] on div "× Arregla tu código Línea 8:ArgumentError:Ataca "Treg" , no "treg" . (Las letra…" at bounding box center [149, 68] width 299 height 73
click at [368, 64] on div "# ¡Defiéndete de Brak y Treg! # [PERSON_NAME] atacar a los pequeños ogros dos v…" at bounding box center [395, 112] width 118 height 197
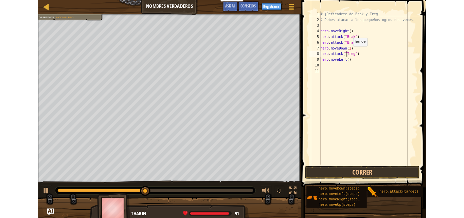
scroll to position [3, 2]
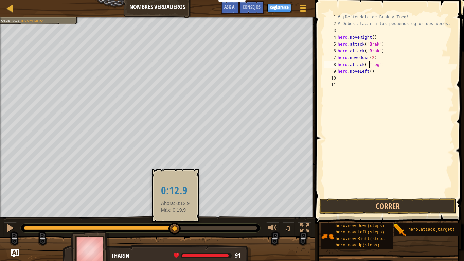
drag, startPoint x: 146, startPoint y: 226, endPoint x: 175, endPoint y: 225, distance: 28.9
click at [175, 218] on div at bounding box center [174, 229] width 12 height 12
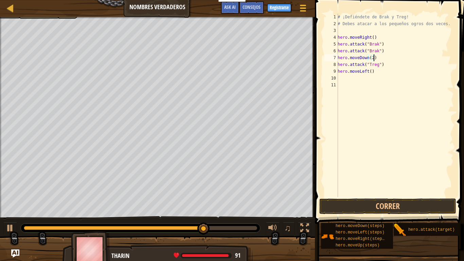
click at [373, 57] on div "# ¡Defiéndete de Brak y Treg! # [PERSON_NAME] atacar a los pequeños ogros dos v…" at bounding box center [395, 112] width 118 height 197
click at [371, 58] on div "# ¡Defiéndete de Brak y Treg! # [PERSON_NAME] atacar a los pequeños ogros dos v…" at bounding box center [395, 112] width 118 height 197
click at [320, 204] on button "Correr" at bounding box center [387, 206] width 137 height 16
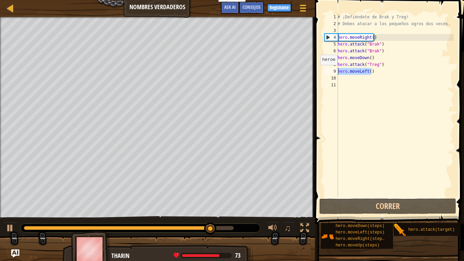
drag, startPoint x: 375, startPoint y: 70, endPoint x: 317, endPoint y: 72, distance: 58.1
click at [336, 72] on div "# ¡Defiéndete de Brak y Treg! # [PERSON_NAME] atacar a los pequeños ogros dos v…" at bounding box center [395, 105] width 118 height 183
type textarea "hero.moveLeft()"
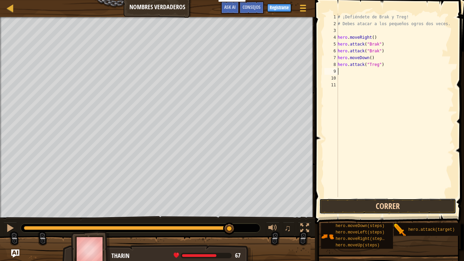
click at [397, 205] on button "Correr" at bounding box center [387, 206] width 137 height 16
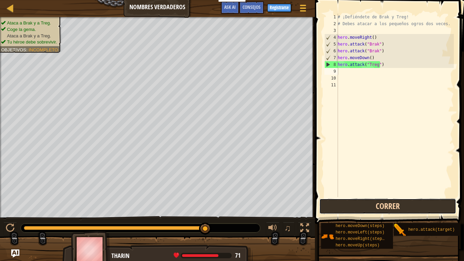
click at [410, 201] on button "Correr" at bounding box center [387, 206] width 137 height 16
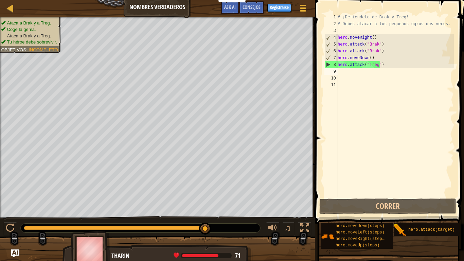
drag, startPoint x: 206, startPoint y: 219, endPoint x: 206, endPoint y: 228, distance: 8.8
click at [206, 218] on div "♫" at bounding box center [157, 226] width 315 height 20
drag, startPoint x: 207, startPoint y: 229, endPoint x: 246, endPoint y: 227, distance: 39.1
click at [246, 218] on div at bounding box center [140, 228] width 239 height 9
click at [367, 70] on div "# ¡Defiéndete de Brak y Treg! # [PERSON_NAME] atacar a los pequeños ogros dos v…" at bounding box center [395, 112] width 118 height 197
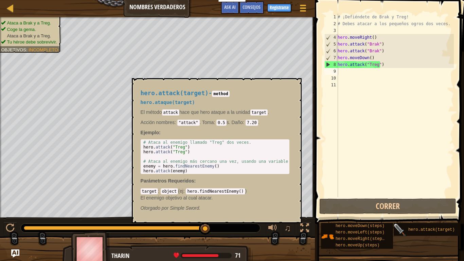
click at [402, 218] on img at bounding box center [400, 230] width 13 height 13
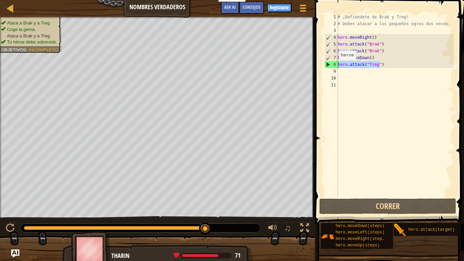
drag, startPoint x: 385, startPoint y: 65, endPoint x: 335, endPoint y: 67, distance: 50.0
click at [336, 67] on div "# ¡Defiéndete de Brak y Treg! # [PERSON_NAME] atacar a los pequeños ogros dos v…" at bounding box center [395, 105] width 118 height 183
type textarea "hero.attack("Treg")"
click at [357, 80] on div "# ¡Defiéndete de Brak y Treg! # [PERSON_NAME] atacar a los pequeños ogros dos v…" at bounding box center [395, 112] width 118 height 197
click at [361, 72] on div "# ¡Defiéndete de Brak y Treg! # [PERSON_NAME] atacar a los pequeños ogros dos v…" at bounding box center [395, 112] width 118 height 197
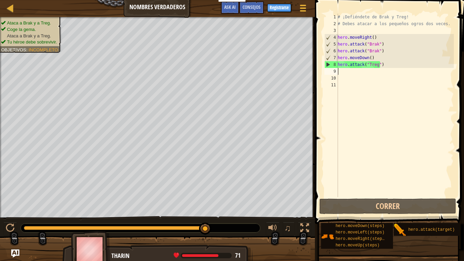
paste textarea "hero.attack("Treg")"
type textarea "hero.attack("Treg")"
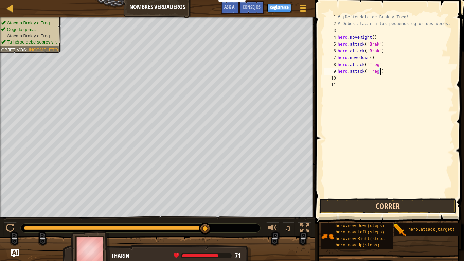
click at [353, 206] on button "Correr" at bounding box center [387, 206] width 137 height 16
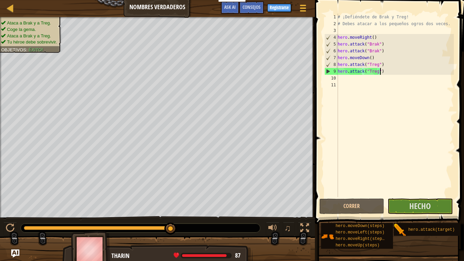
click at [426, 189] on div "# ¡Defiéndete de Brak y Treg! # [PERSON_NAME] atacar a los pequeños ogros dos v…" at bounding box center [395, 112] width 118 height 197
click at [408, 212] on button "Hecho" at bounding box center [420, 206] width 65 height 16
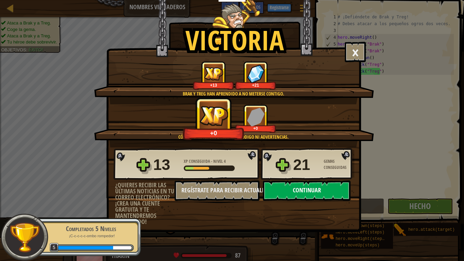
click at [312, 192] on button "Continuar" at bounding box center [307, 190] width 88 height 20
select select "es-ES"
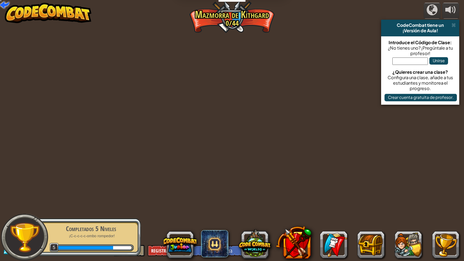
select select "es-ES"
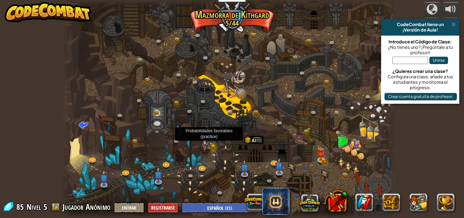
click at [209, 143] on img at bounding box center [209, 136] width 9 height 20
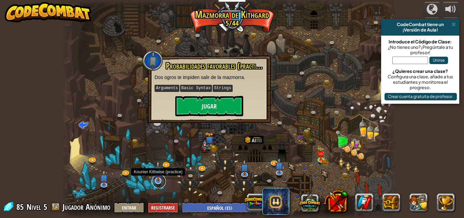
click at [159, 185] on link at bounding box center [159, 182] width 14 height 14
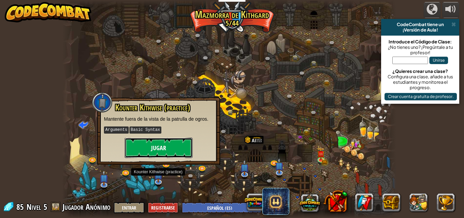
click at [156, 149] on button "Jugar" at bounding box center [159, 148] width 68 height 20
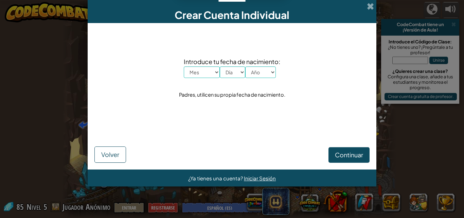
click at [374, 13] on div "Crear Cuenta Individual" at bounding box center [232, 11] width 289 height 23
click at [374, 7] on span at bounding box center [370, 6] width 7 height 7
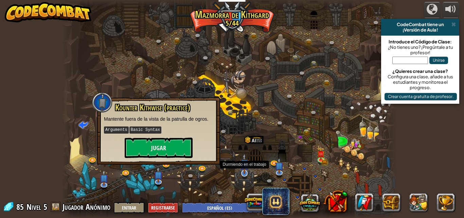
click at [240, 169] on img at bounding box center [244, 164] width 9 height 21
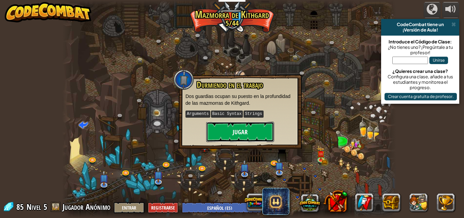
click at [237, 126] on button "Jugar" at bounding box center [240, 132] width 68 height 20
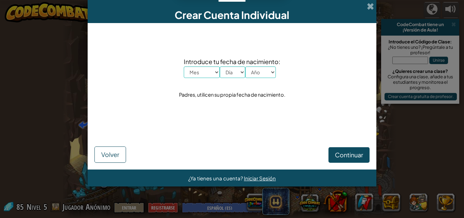
click at [368, 1] on div "Crear Cuenta Individual" at bounding box center [232, 11] width 289 height 23
click at [374, 8] on span at bounding box center [370, 6] width 7 height 7
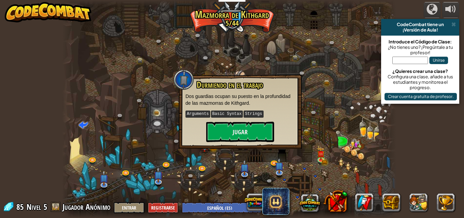
click at [305, 7] on div at bounding box center [229, 109] width 334 height 218
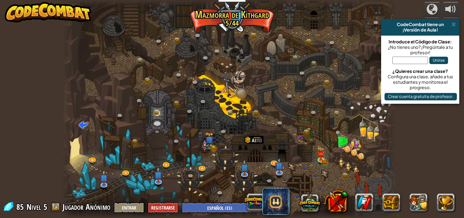
click at [232, 7] on div at bounding box center [229, 109] width 334 height 218
drag, startPoint x: 232, startPoint y: 7, endPoint x: 214, endPoint y: 66, distance: 61.5
click at [234, 9] on div at bounding box center [229, 109] width 334 height 218
click at [201, 168] on link at bounding box center [203, 169] width 14 height 14
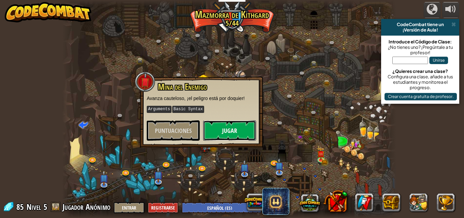
click at [215, 132] on button "Jugar" at bounding box center [229, 131] width 53 height 20
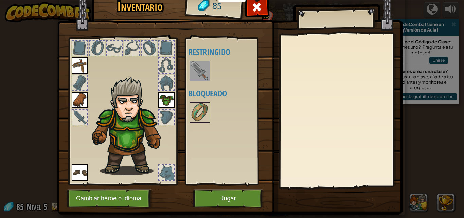
click at [202, 78] on img at bounding box center [199, 70] width 19 height 19
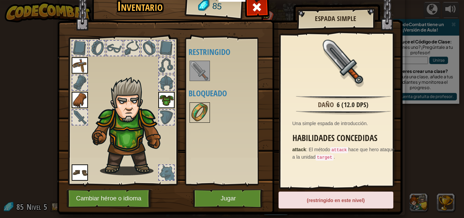
click at [199, 111] on img at bounding box center [199, 112] width 19 height 19
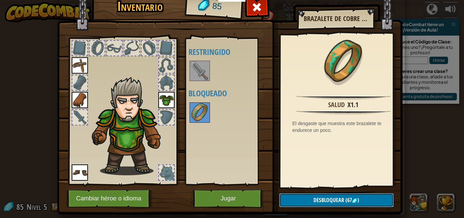
click at [323, 202] on span "Desbloquear" at bounding box center [329, 200] width 31 height 7
click at [323, 199] on button "Confirmar" at bounding box center [336, 201] width 114 height 14
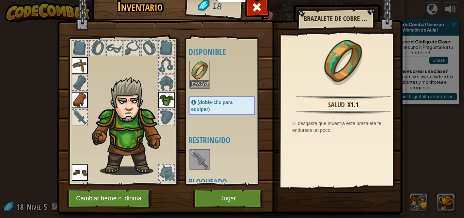
click at [197, 77] on img at bounding box center [199, 70] width 19 height 19
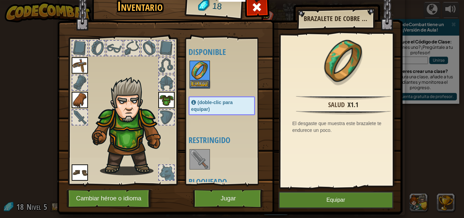
click at [197, 77] on img at bounding box center [199, 70] width 19 height 19
click at [189, 81] on div at bounding box center [229, 75] width 80 height 30
click at [191, 82] on button "Equipar" at bounding box center [199, 84] width 19 height 7
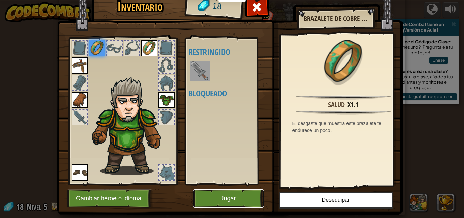
click at [229, 198] on button "Jugar" at bounding box center [228, 199] width 71 height 19
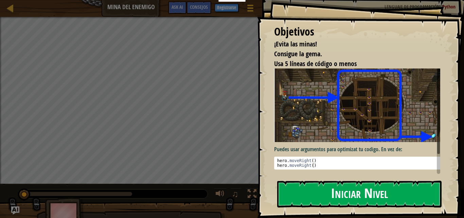
click at [332, 181] on button "Iniciar Nivel" at bounding box center [359, 194] width 164 height 27
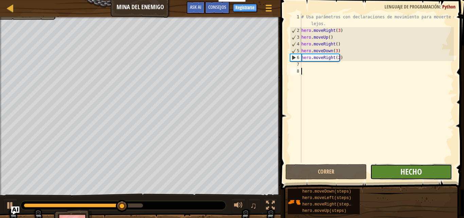
click at [411, 170] on span "Hecho" at bounding box center [411, 171] width 21 height 11
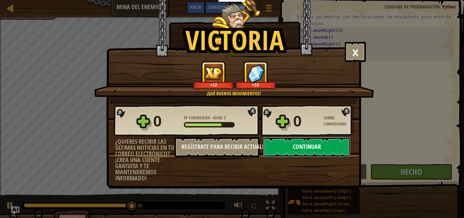
click at [298, 147] on button "Continuar" at bounding box center [307, 147] width 88 height 20
select select "es-ES"
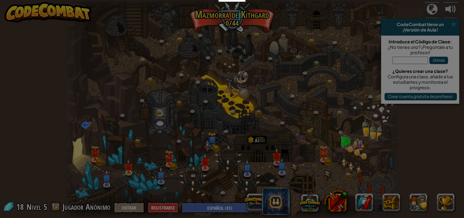
select select "es-ES"
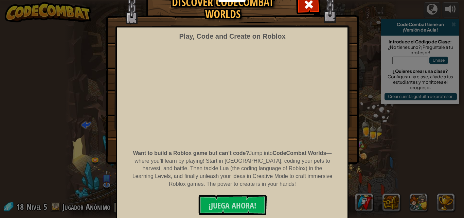
scroll to position [35, 0]
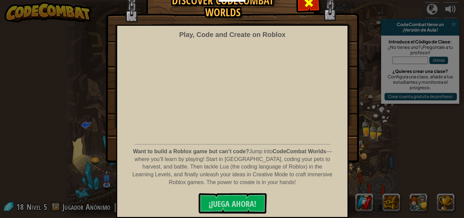
click at [308, 6] on span at bounding box center [308, 2] width 11 height 11
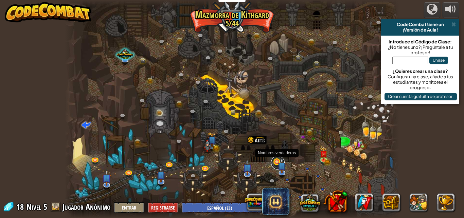
click at [275, 161] on link at bounding box center [278, 163] width 14 height 14
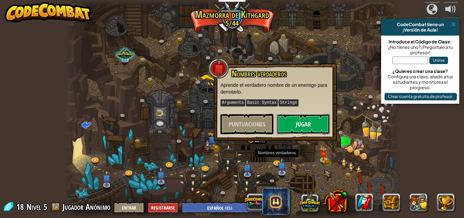
click at [295, 133] on button "Jugar" at bounding box center [303, 124] width 53 height 20
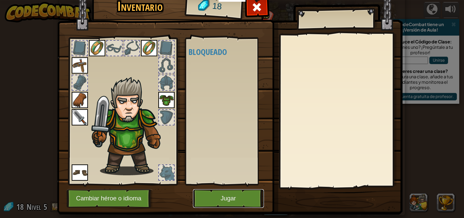
click at [209, 197] on button "Jugar" at bounding box center [228, 199] width 71 height 19
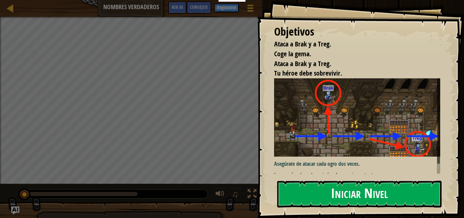
drag, startPoint x: 381, startPoint y: 218, endPoint x: 385, endPoint y: 200, distance: 18.1
click at [381, 212] on div "Objetivos Ataca a Brak y a Treg. Coge la [PERSON_NAME]. Ataca a Brak y a Treg. …" at bounding box center [360, 109] width 207 height 218
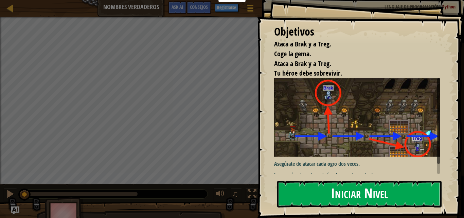
click at [385, 200] on button "Iniciar Nivel" at bounding box center [359, 194] width 164 height 27
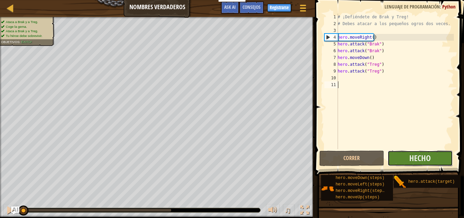
click at [394, 161] on button "Hecho" at bounding box center [420, 159] width 65 height 16
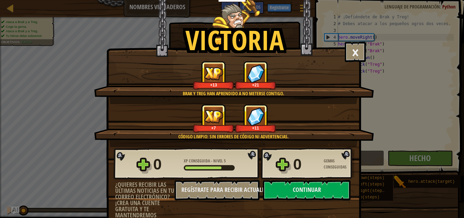
click at [318, 201] on div "0 XP Conseguida - Nivel 5 0 Gemas Conseguidas ¿Quieres recibir las últimas noti…" at bounding box center [234, 185] width 254 height 77
click at [318, 188] on button "Continuar" at bounding box center [307, 190] width 88 height 20
select select "es-ES"
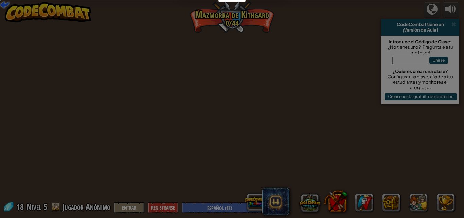
select select "es-ES"
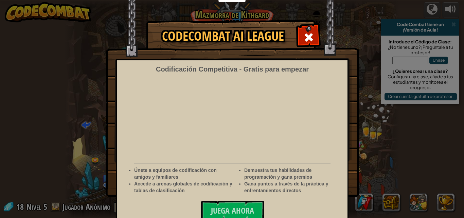
click at [295, 34] on img at bounding box center [232, 99] width 253 height 198
click at [298, 38] on div at bounding box center [308, 36] width 21 height 21
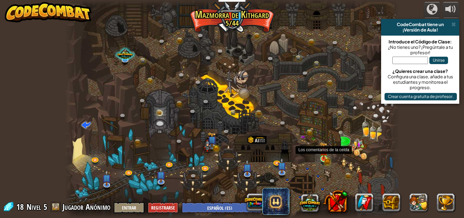
click at [324, 159] on img at bounding box center [324, 150] width 8 height 17
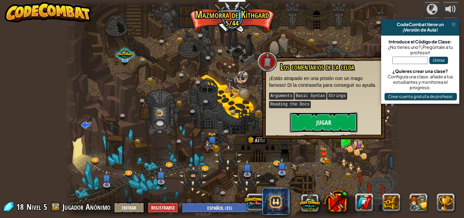
click at [321, 126] on button "Jugar" at bounding box center [324, 122] width 68 height 20
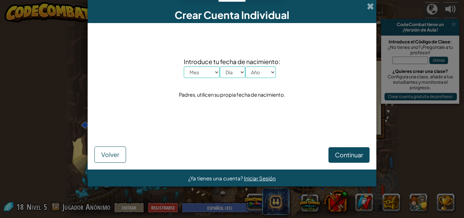
click at [356, 163] on form "Introduce tu fecha de nacimiento: Mes Enero Febrero Órdenes de [PERSON_NAME] [P…" at bounding box center [232, 96] width 289 height 147
click at [356, 163] on button "Continuar" at bounding box center [348, 155] width 41 height 16
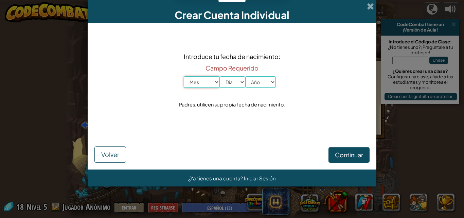
click at [184, 76] on select "Mes Enero Febrero Órdenes de [PERSON_NAME] [PERSON_NAME] Junio [PERSON_NAME] Oc…" at bounding box center [202, 82] width 36 height 12
select select "1"
click option "Enero" at bounding box center [0, 0] width 0 height 0
click at [220, 76] on select "Día 1 2 3 4 5 6 7 8 9 10 11 12 13 14 15 16 17 18 19 20 21 22 23 24 25 26 27 28 …" at bounding box center [232, 82] width 25 height 12
select select "31"
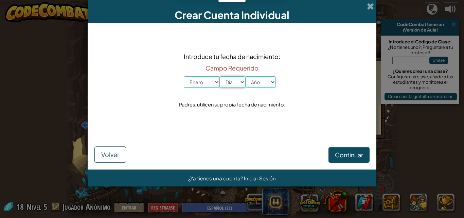
click option "31" at bounding box center [0, 0] width 0 height 0
click at [245, 76] on select "Año 2025 2024 2023 2022 2021 2020 2019 2018 2017 2016 2015 2014 2013 2012 2011 …" at bounding box center [260, 82] width 31 height 12
select select "2017"
click option "2017" at bounding box center [0, 0] width 0 height 0
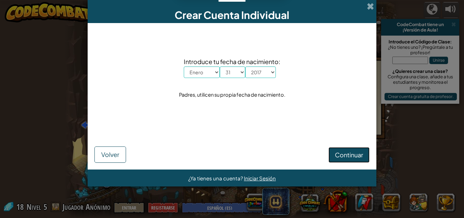
click at [345, 157] on span "Continuar" at bounding box center [349, 155] width 28 height 8
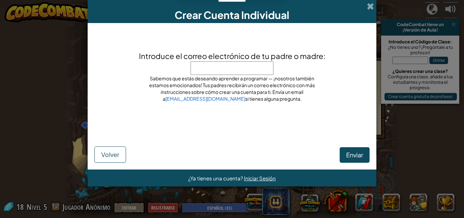
click at [253, 70] on input "Introduce el correo electrónico de tu padre o madre:" at bounding box center [232, 68] width 83 height 14
click at [371, 7] on span at bounding box center [370, 6] width 7 height 7
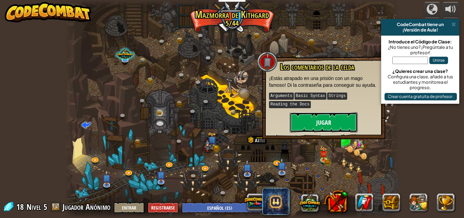
click at [333, 117] on button "Jugar" at bounding box center [324, 122] width 68 height 20
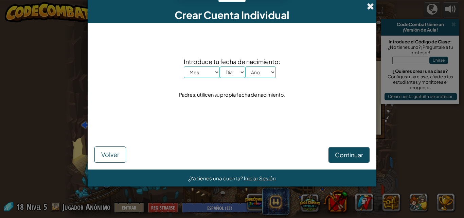
click at [367, 9] on span at bounding box center [370, 6] width 7 height 7
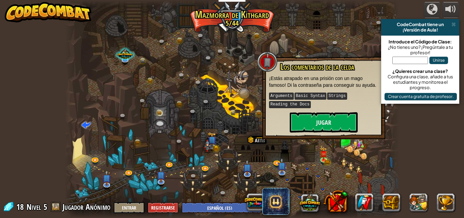
click at [23, 173] on div "powered by CodeCombat tiene un ¡Versión de Aula! Introduce el Código de Clase: …" at bounding box center [232, 109] width 464 height 218
click at [33, 156] on div "powered by CodeCombat tiene un ¡Versión de Aula! Introduce el Código de Clase: …" at bounding box center [232, 109] width 464 height 218
click at [46, 154] on div "powered by CodeCombat tiene un ¡Versión de Aula! Introduce el Código de Clase: …" at bounding box center [232, 109] width 464 height 218
click at [336, 136] on div "Los comentarios de la celda ¡Estás atrapado en una prisión con un mago famoso! …" at bounding box center [323, 98] width 123 height 83
click at [320, 161] on link at bounding box center [325, 160] width 14 height 14
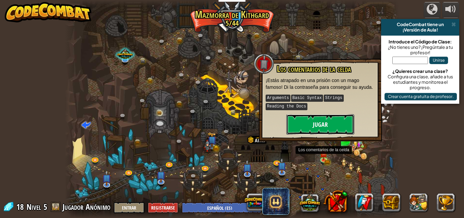
click at [333, 117] on button "Jugar" at bounding box center [320, 124] width 68 height 20
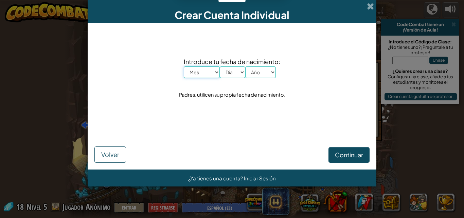
click at [184, 67] on select "Mes Enero Febrero Órdenes de [PERSON_NAME] [PERSON_NAME] Junio [PERSON_NAME] Oc…" at bounding box center [202, 73] width 36 height 12
select select "1"
click option "Enero" at bounding box center [0, 0] width 0 height 0
click at [228, 78] on div "Introduce tu fecha de nacimiento: Mes Enero Febrero Órdenes de [PERSON_NAME] [P…" at bounding box center [231, 78] width 275 height 97
click at [220, 67] on select "Día 1 2 3 4 5 6 7 8 9 10 11 12 13 14 15 16 17 18 19 20 21 22 23 24 25 26 27 28 …" at bounding box center [232, 73] width 25 height 12
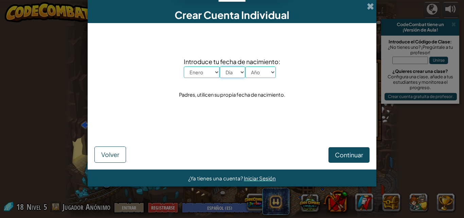
select select "31"
click option "31" at bounding box center [0, 0] width 0 height 0
click at [245, 67] on select "Año 2025 2024 2023 2022 2021 2020 2019 2018 2017 2016 2015 2014 2013 2012 2011 …" at bounding box center [260, 73] width 31 height 12
select select "2017"
click option "2017" at bounding box center [0, 0] width 0 height 0
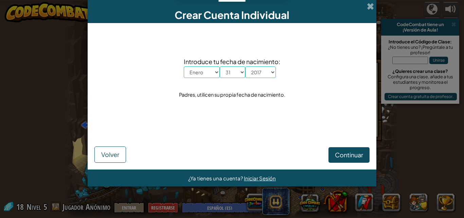
click at [362, 166] on form "Introduce tu fecha de nacimiento: Mes Enero Febrero Órdenes de [PERSON_NAME] [P…" at bounding box center [232, 96] width 289 height 147
click at [363, 154] on button "Continuar" at bounding box center [348, 155] width 41 height 16
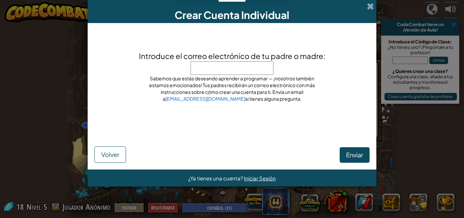
click at [210, 67] on input "Introduce el correo electrónico de tu padre o madre:" at bounding box center [232, 68] width 83 height 14
drag, startPoint x: 234, startPoint y: 71, endPoint x: 198, endPoint y: 74, distance: 35.5
click at [198, 74] on input "rodfrANALMEIDA@G" at bounding box center [232, 68] width 83 height 14
click at [251, 75] on input "rodfranalmeida@G" at bounding box center [232, 68] width 83 height 14
type input "[EMAIL_ADDRESS]"
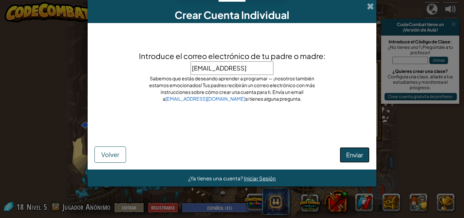
click at [362, 159] on span "Enviar" at bounding box center [354, 155] width 17 height 8
click at [267, 71] on input "[EMAIL_ADDRESS]" at bounding box center [232, 68] width 83 height 14
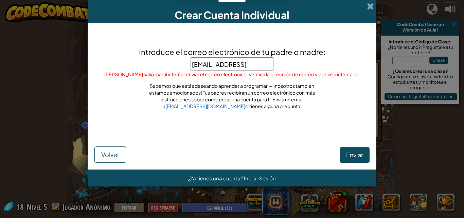
click at [258, 57] on span "Introduce el correo electrónico de tu padre o madre:" at bounding box center [232, 52] width 186 height 10
click at [258, 57] on input "[EMAIL_ADDRESS]" at bounding box center [232, 64] width 83 height 14
click at [262, 59] on input "[EMAIL_ADDRESS]" at bounding box center [232, 64] width 83 height 14
type input "[EMAIL_ADDRESS][DOMAIN_NAME]"
click at [345, 157] on button "Enviar" at bounding box center [355, 155] width 30 height 16
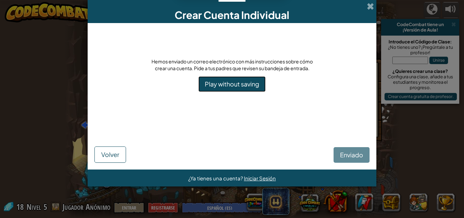
click at [217, 87] on link "Play without saving" at bounding box center [231, 84] width 67 height 16
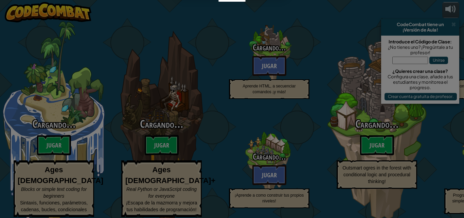
select select "es-ES"
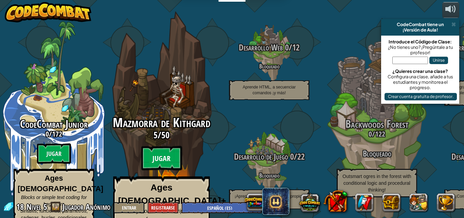
click at [168, 149] on btn "Jugar" at bounding box center [161, 158] width 41 height 24
select select "es-ES"
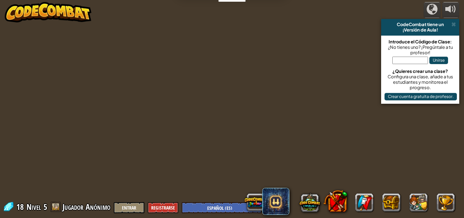
select select "es-ES"
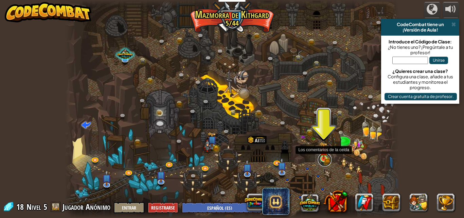
click at [325, 162] on link at bounding box center [325, 160] width 14 height 14
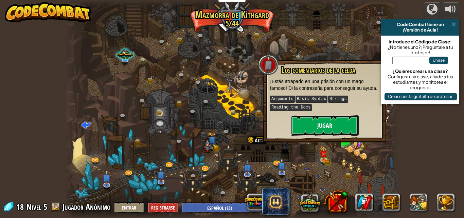
click at [333, 121] on button "Jugar" at bounding box center [325, 125] width 68 height 20
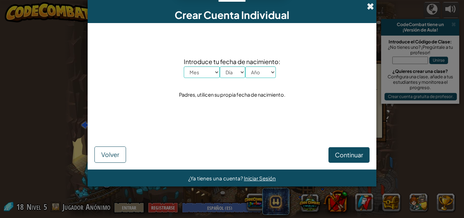
click at [374, 5] on span at bounding box center [370, 6] width 7 height 7
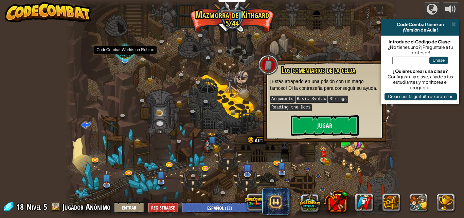
click at [119, 62] on div at bounding box center [125, 53] width 22 height 21
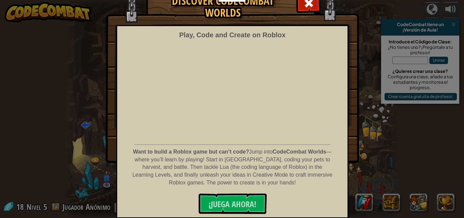
scroll to position [35, 0]
click at [313, 1] on div at bounding box center [308, 1] width 21 height 21
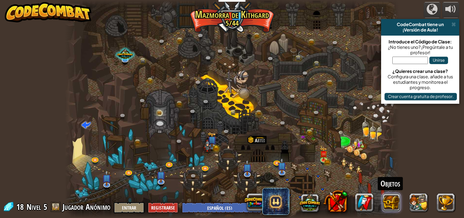
click at [394, 210] on button at bounding box center [392, 203] width 18 height 18
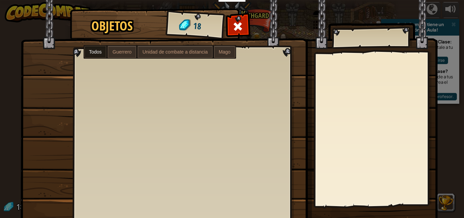
click at [116, 52] on span "Guerrero" at bounding box center [121, 51] width 19 height 5
click at [211, 52] on div "Todos [PERSON_NAME] Unidad de combate a distancia Mago" at bounding box center [160, 52] width 153 height 14
drag, startPoint x: 229, startPoint y: 52, endPoint x: 190, endPoint y: 60, distance: 40.4
click at [227, 54] on label "Mago" at bounding box center [224, 52] width 21 height 12
click at [190, 60] on div at bounding box center [187, 136] width 227 height 172
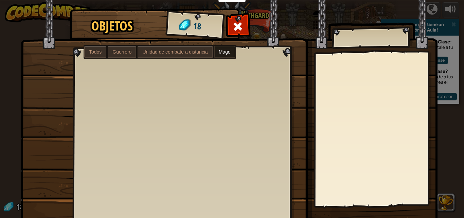
click at [202, 54] on span "Unidad de combate a distancia" at bounding box center [174, 51] width 65 height 5
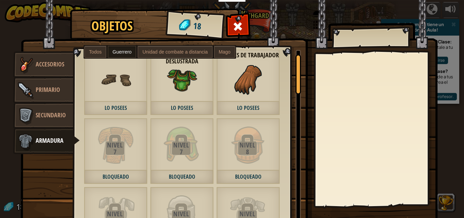
scroll to position [33, 0]
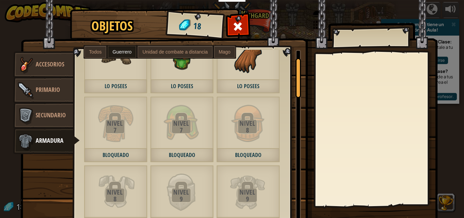
click at [84, 140] on div "Nivel 7 Bloqueado" at bounding box center [116, 129] width 64 height 66
click at [74, 125] on div "Toca [PERSON_NAME] de [PERSON_NAME] 53 Unidad de combate a distancia Túnica [PE…" at bounding box center [190, 136] width 233 height 172
click at [58, 101] on link "Primario" at bounding box center [43, 90] width 60 height 27
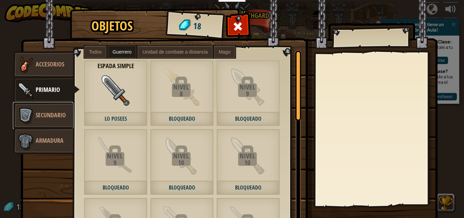
click at [61, 122] on link "Secundario" at bounding box center [43, 115] width 60 height 27
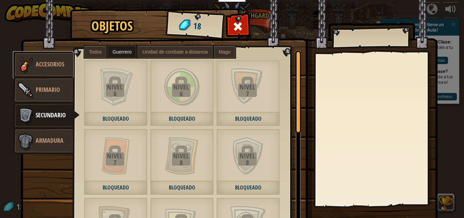
click at [42, 65] on span "Accesorios" at bounding box center [50, 64] width 29 height 8
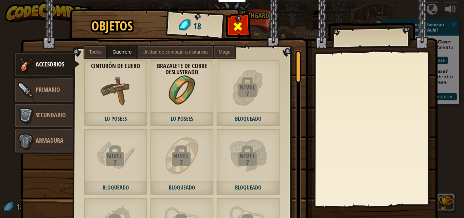
click at [234, 35] on div at bounding box center [237, 28] width 21 height 21
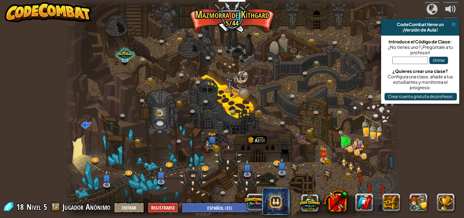
click at [52, 208] on div "18 Nivel 5 Jugador Anónimo Entrar Registrarse English ([GEOGRAPHIC_DATA]) Engli…" at bounding box center [132, 208] width 259 height 12
click at [62, 208] on div "18 Nivel 5 Jugador Anónimo Entrar Registrarse English ([GEOGRAPHIC_DATA]) Engli…" at bounding box center [132, 208] width 259 height 12
click at [70, 207] on span "Jugador Anónimo" at bounding box center [87, 207] width 48 height 11
click at [204, 167] on link at bounding box center [206, 169] width 14 height 14
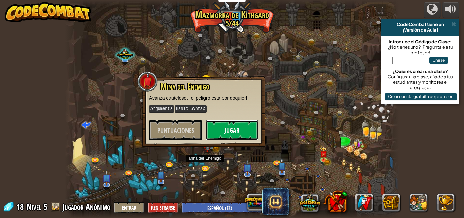
click at [236, 131] on button "Jugar" at bounding box center [232, 130] width 53 height 20
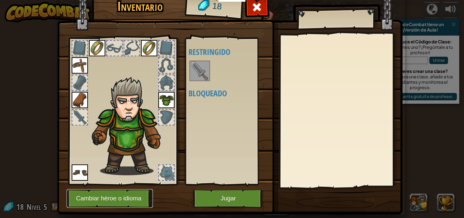
click at [135, 205] on button "Cambiar héroe o idioma" at bounding box center [110, 199] width 86 height 19
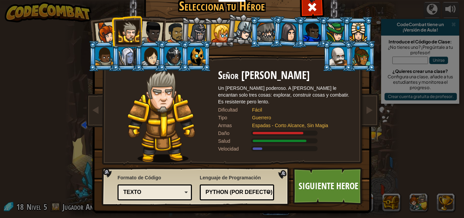
click at [177, 37] on div at bounding box center [175, 32] width 21 height 21
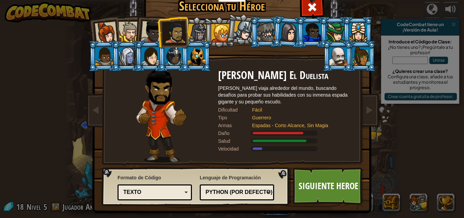
click at [121, 28] on div at bounding box center [129, 32] width 21 height 21
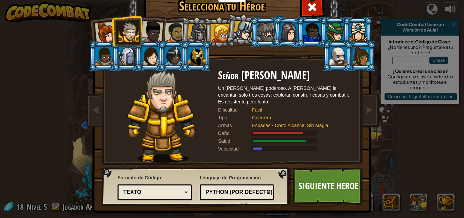
click at [143, 36] on div at bounding box center [152, 32] width 22 height 22
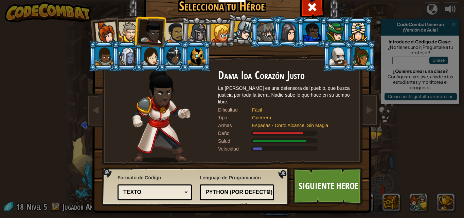
click at [166, 33] on div at bounding box center [175, 32] width 21 height 21
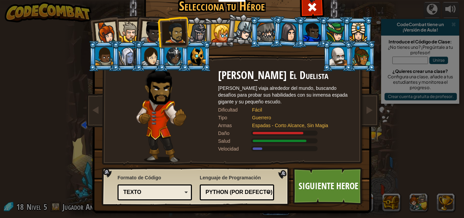
click at [335, 54] on div at bounding box center [339, 56] width 18 height 18
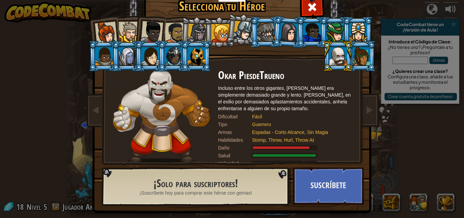
click at [181, 51] on li at bounding box center [196, 56] width 31 height 31
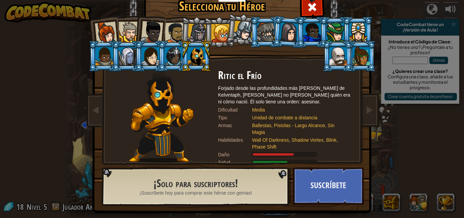
click at [111, 55] on li at bounding box center [126, 56] width 31 height 31
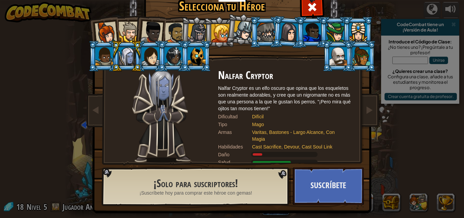
click at [168, 26] on div at bounding box center [175, 32] width 21 height 21
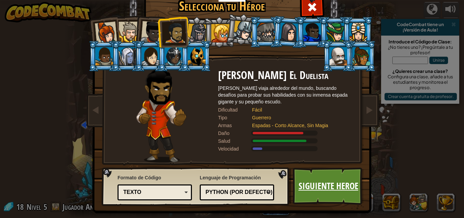
click at [317, 183] on link "Siguiente Heroe" at bounding box center [328, 186] width 71 height 37
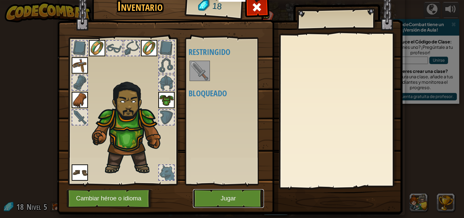
click at [237, 198] on button "Jugar" at bounding box center [228, 199] width 71 height 19
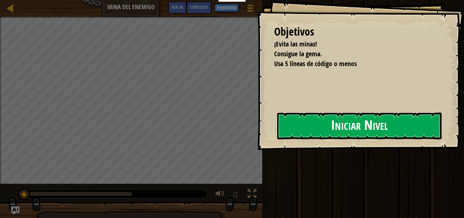
click at [329, 132] on button "Iniciar Nivel" at bounding box center [359, 126] width 164 height 27
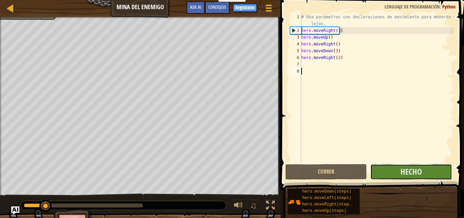
click at [433, 177] on button "Hecho" at bounding box center [411, 172] width 82 height 16
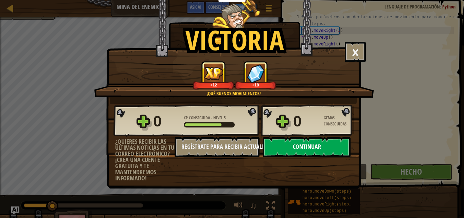
click at [324, 154] on button "Continuar" at bounding box center [307, 147] width 88 height 20
select select "es-ES"
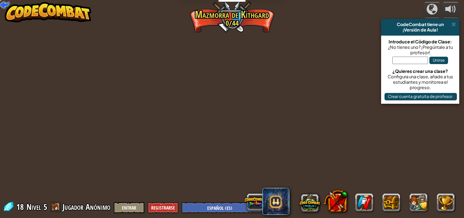
select select "es-ES"
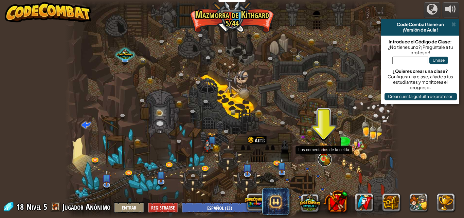
click at [328, 163] on link at bounding box center [325, 160] width 14 height 14
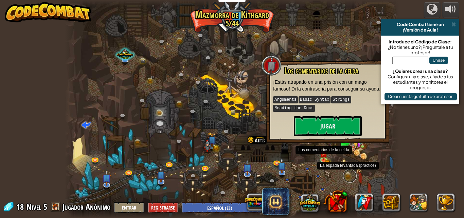
click at [347, 180] on link at bounding box center [350, 177] width 14 height 14
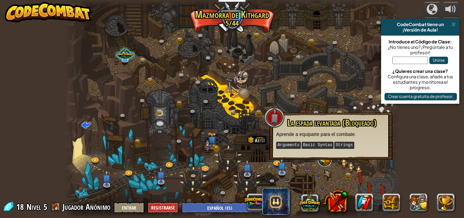
click at [327, 161] on link at bounding box center [325, 160] width 14 height 14
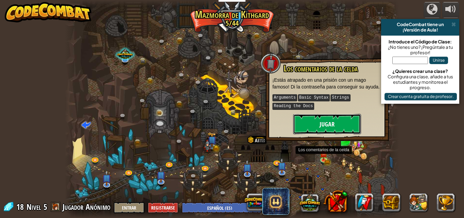
click at [329, 123] on button "Jugar" at bounding box center [327, 124] width 68 height 20
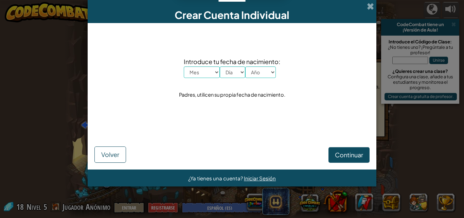
click at [90, 147] on form "Introduce tu fecha de nacimiento: Mes Enero Febrero Órdenes de [PERSON_NAME] [P…" at bounding box center [232, 96] width 289 height 147
click at [102, 150] on button "Volver" at bounding box center [110, 155] width 32 height 16
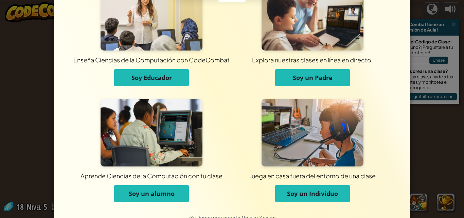
scroll to position [51, 0]
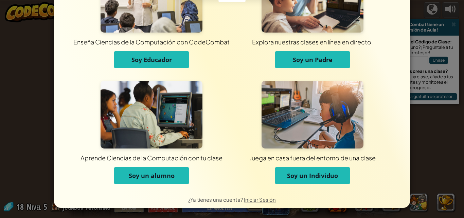
click at [167, 176] on span "Soy un alumno" at bounding box center [152, 176] width 46 height 8
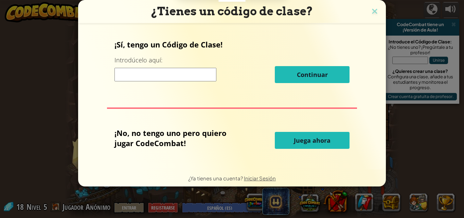
click at [212, 68] on input at bounding box center [165, 75] width 102 height 14
click at [191, 82] on div "Continuar" at bounding box center [231, 74] width 235 height 17
click at [188, 74] on input at bounding box center [165, 75] width 102 height 14
click at [371, 13] on img at bounding box center [374, 12] width 9 height 10
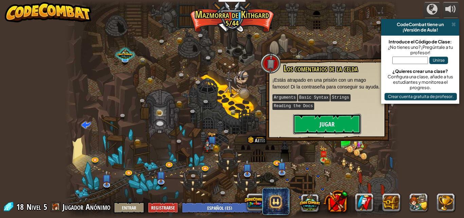
click at [318, 124] on button "Jugar" at bounding box center [327, 124] width 68 height 20
